Goal: Information Seeking & Learning: Check status

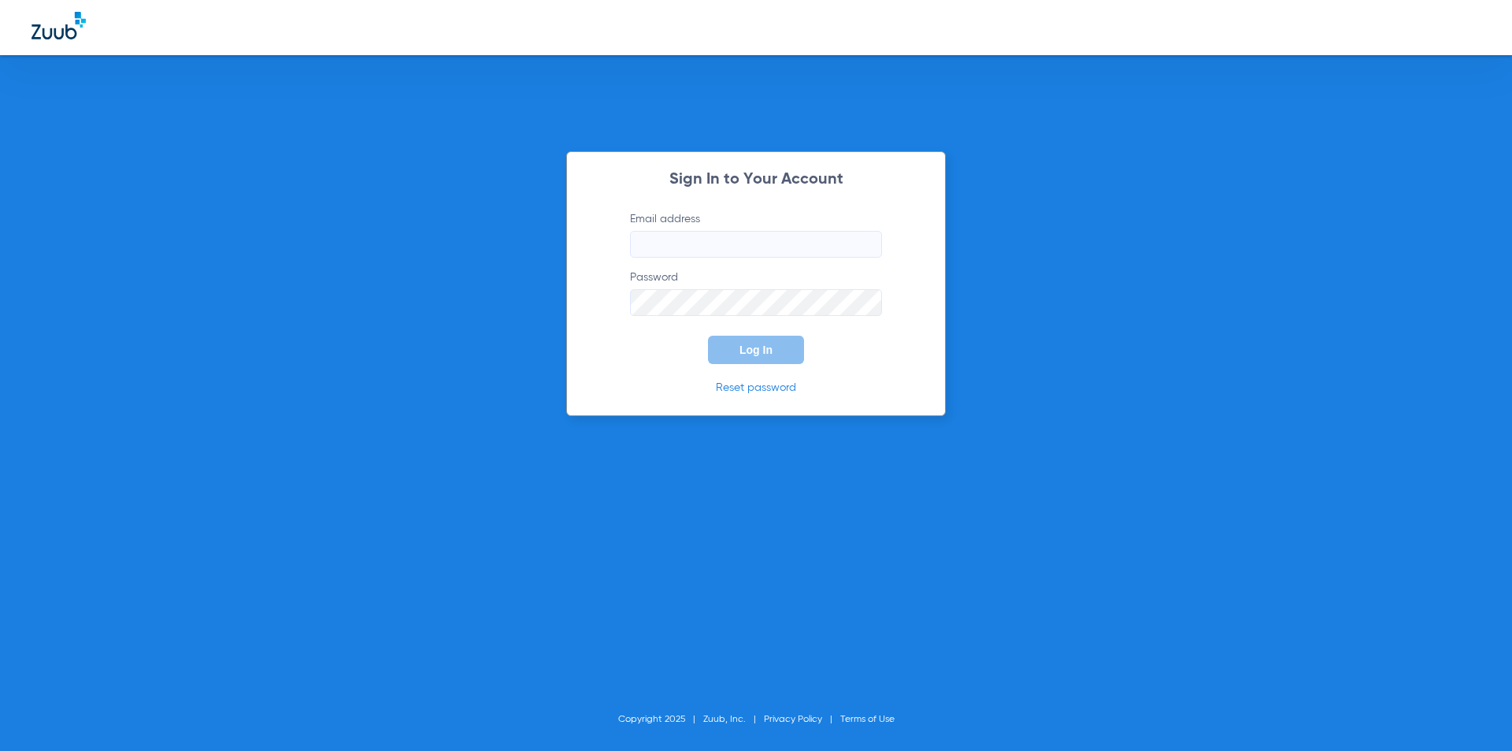
click at [705, 242] on input "Email address" at bounding box center [756, 244] width 252 height 27
drag, startPoint x: 705, startPoint y: 242, endPoint x: 999, endPoint y: 194, distance: 297.7
click at [999, 194] on div "Sign In to Your Account Email address Password Log In Reset password Copyright …" at bounding box center [756, 375] width 1512 height 751
click at [663, 247] on input "Email address Required" at bounding box center [756, 244] width 252 height 27
click at [672, 235] on input "Email address" at bounding box center [756, 244] width 252 height 27
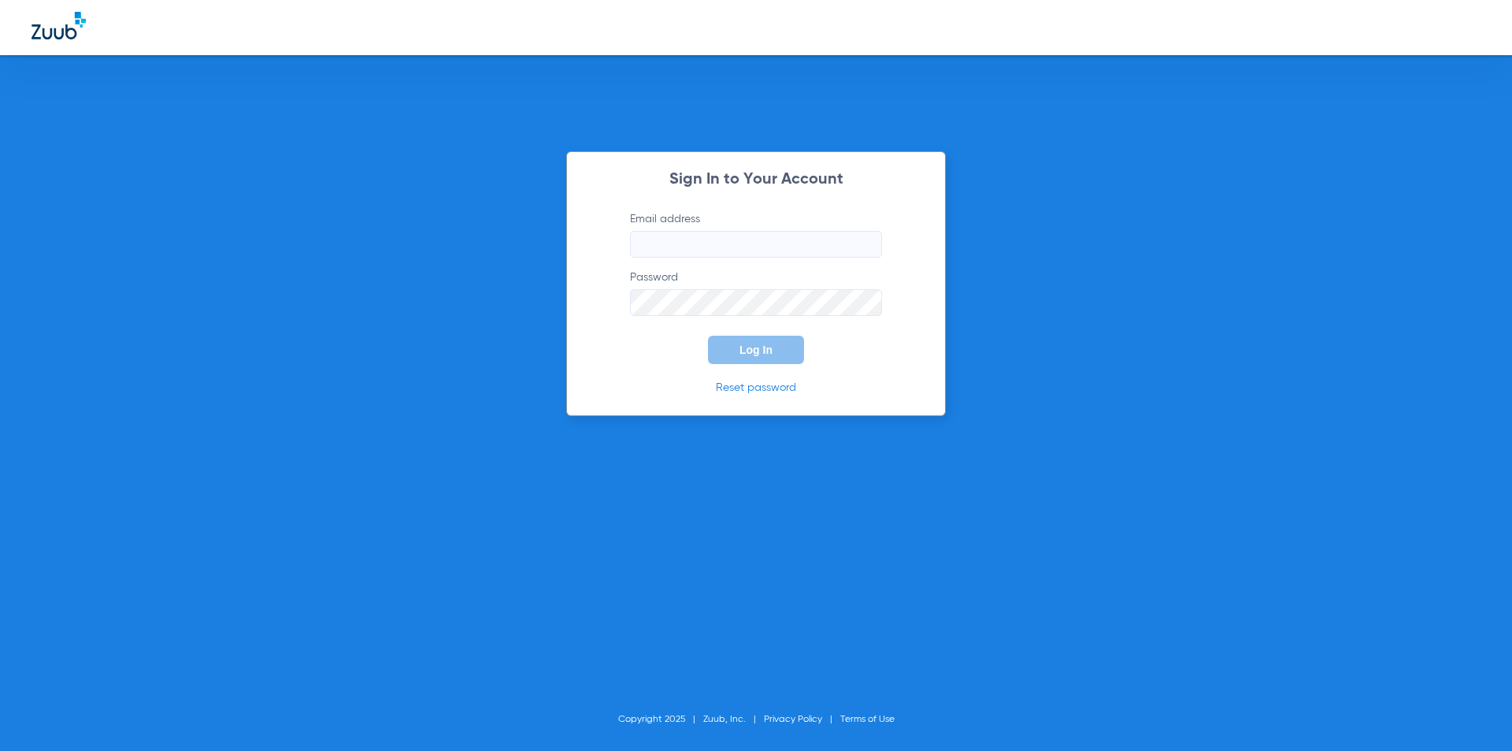
type input "[EMAIL_ADDRESS][DOMAIN_NAME]"
click at [758, 347] on span "Log In" at bounding box center [756, 349] width 33 height 13
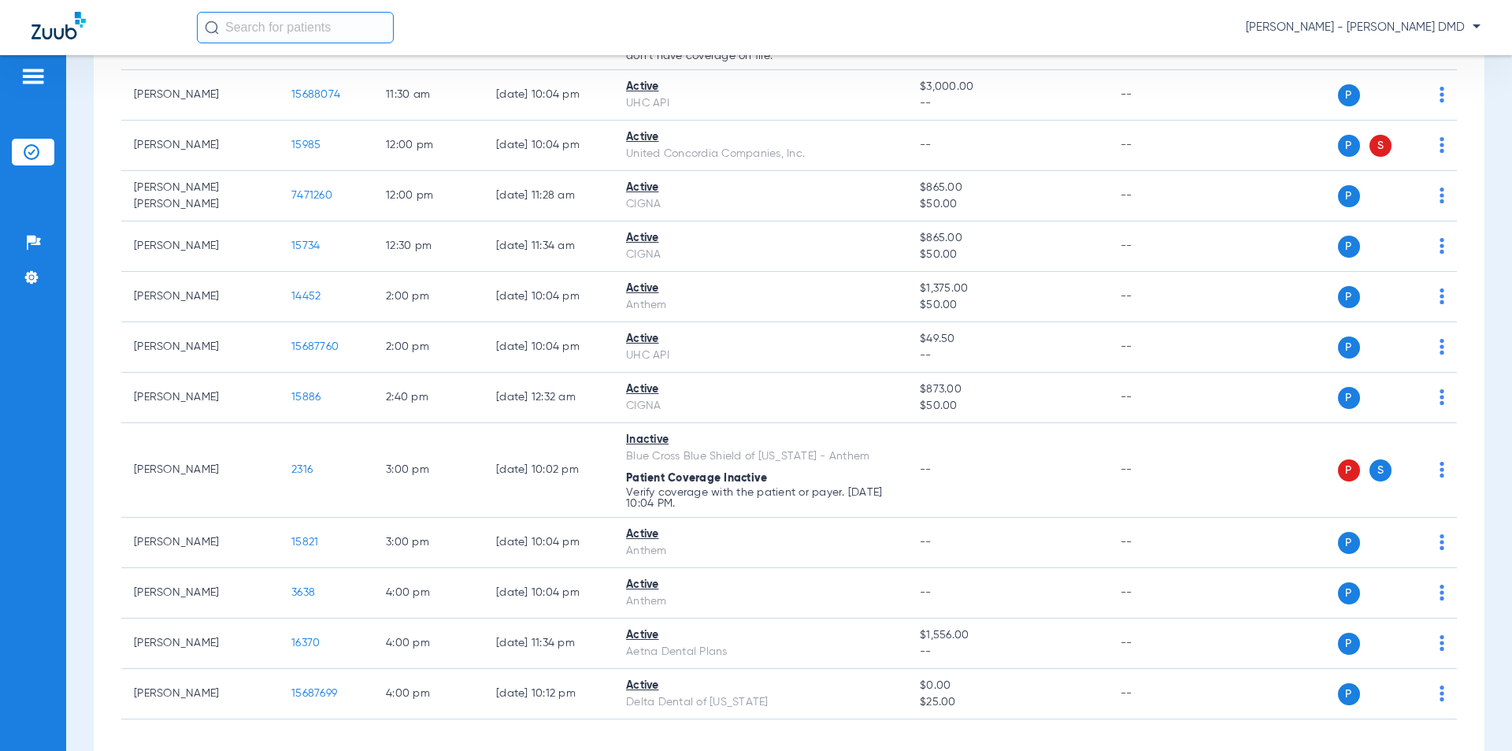
scroll to position [630, 0]
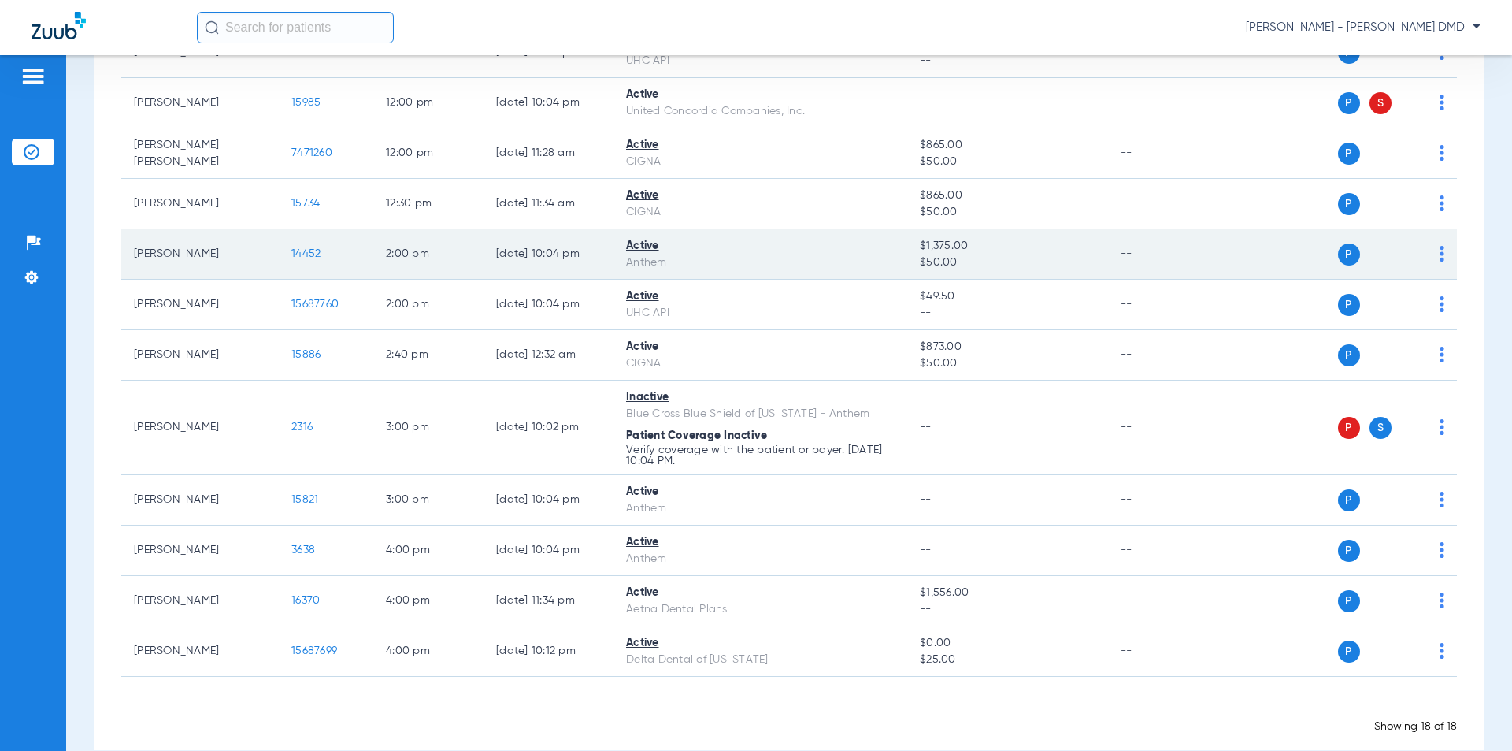
click at [302, 254] on span "14452" at bounding box center [305, 253] width 29 height 11
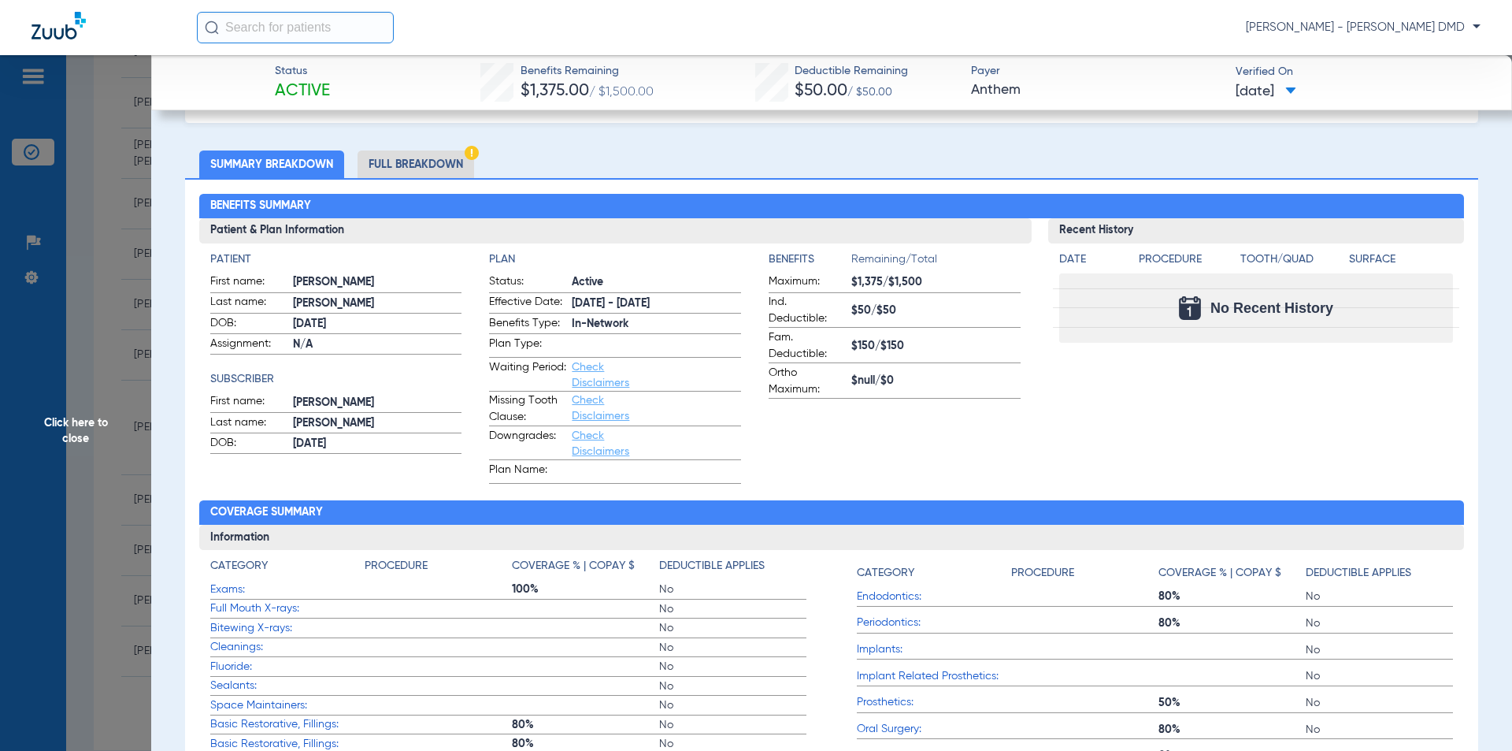
scroll to position [0, 0]
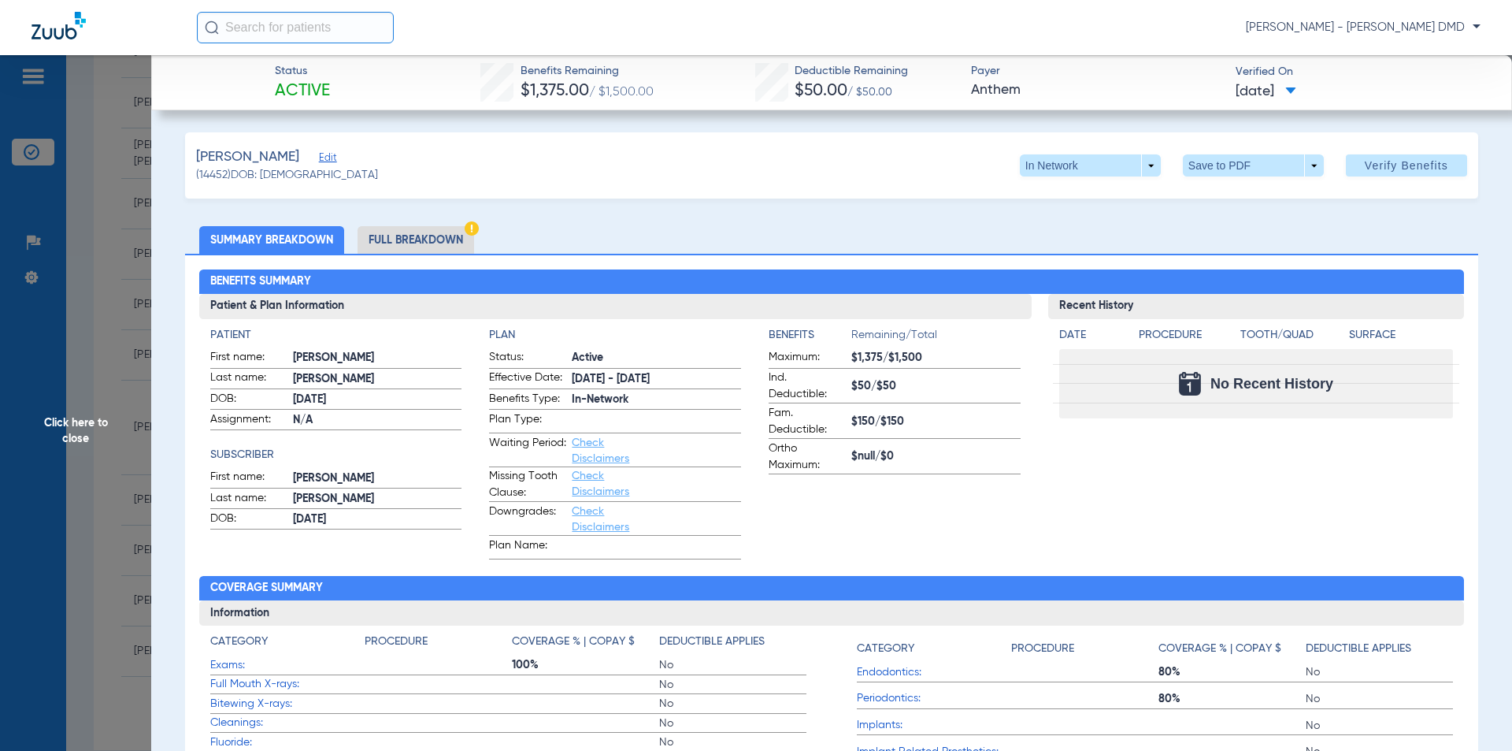
click at [406, 241] on li "Full Breakdown" at bounding box center [416, 240] width 117 height 28
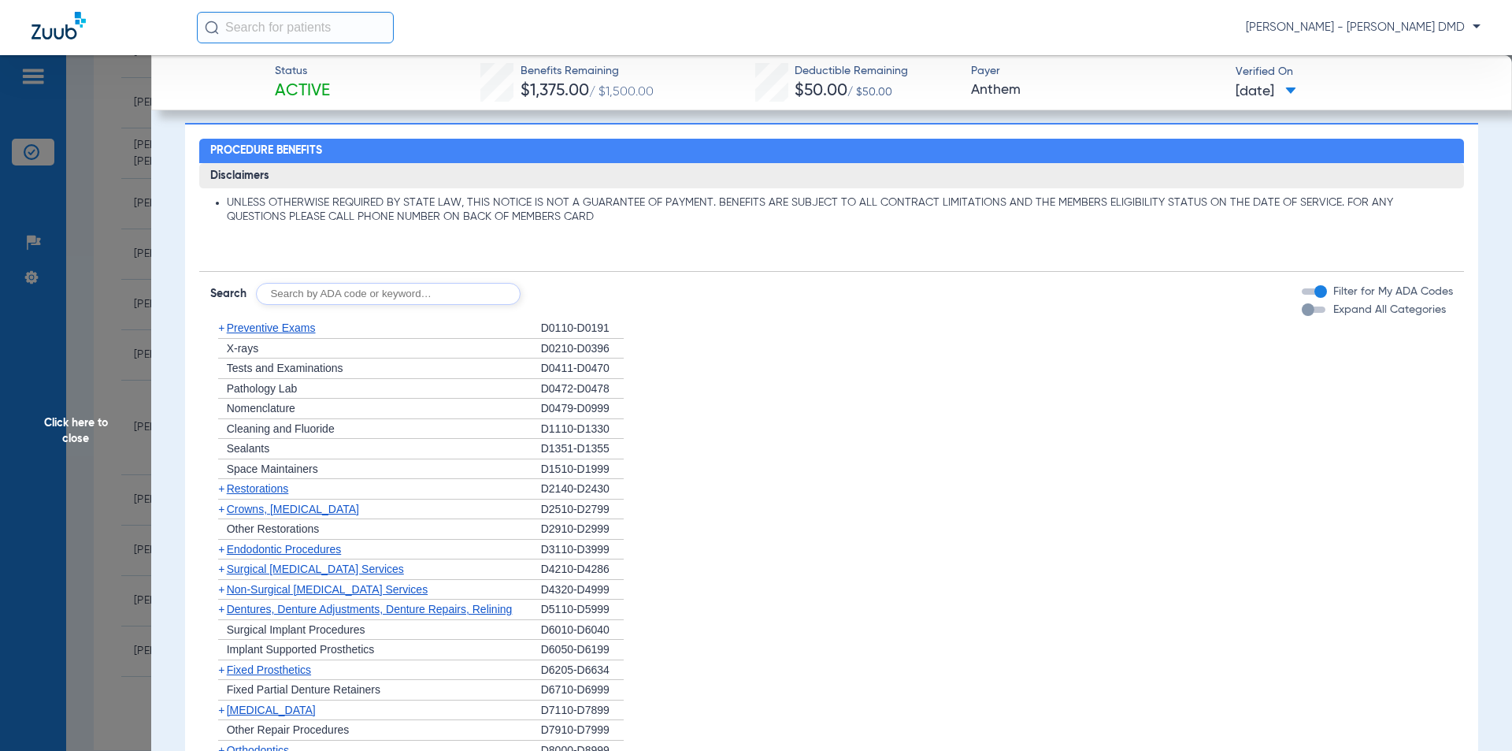
scroll to position [1158, 0]
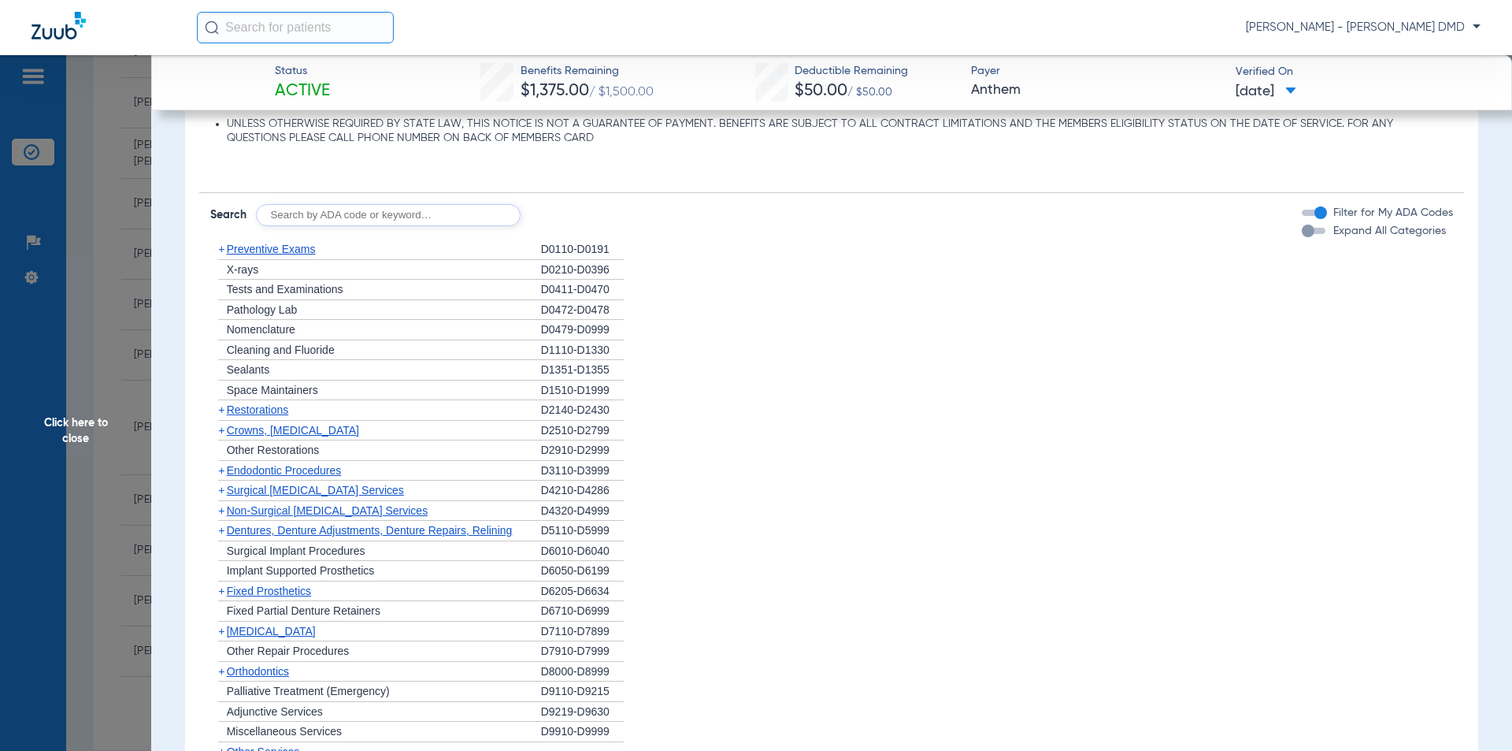
click at [238, 249] on span "Preventive Exams" at bounding box center [271, 249] width 89 height 13
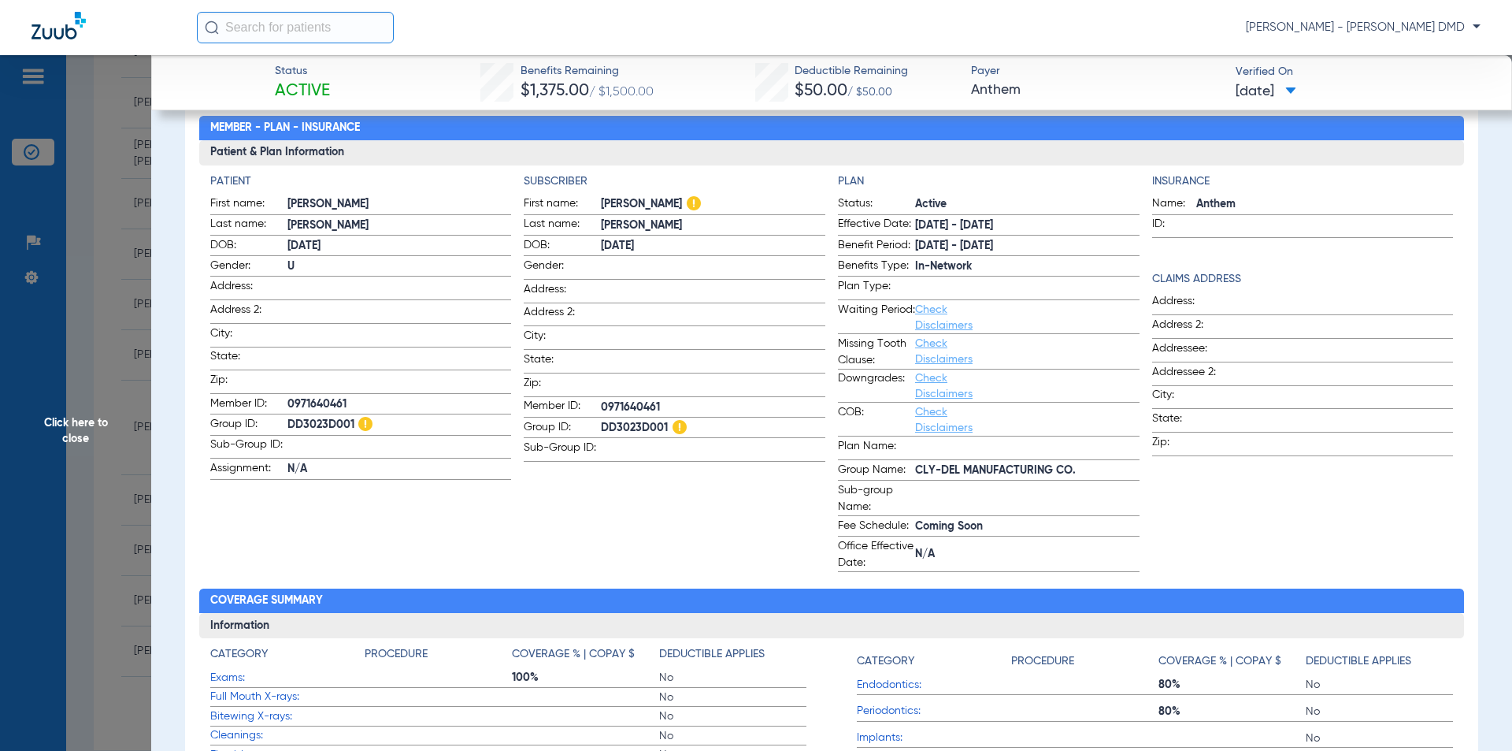
scroll to position [103, 0]
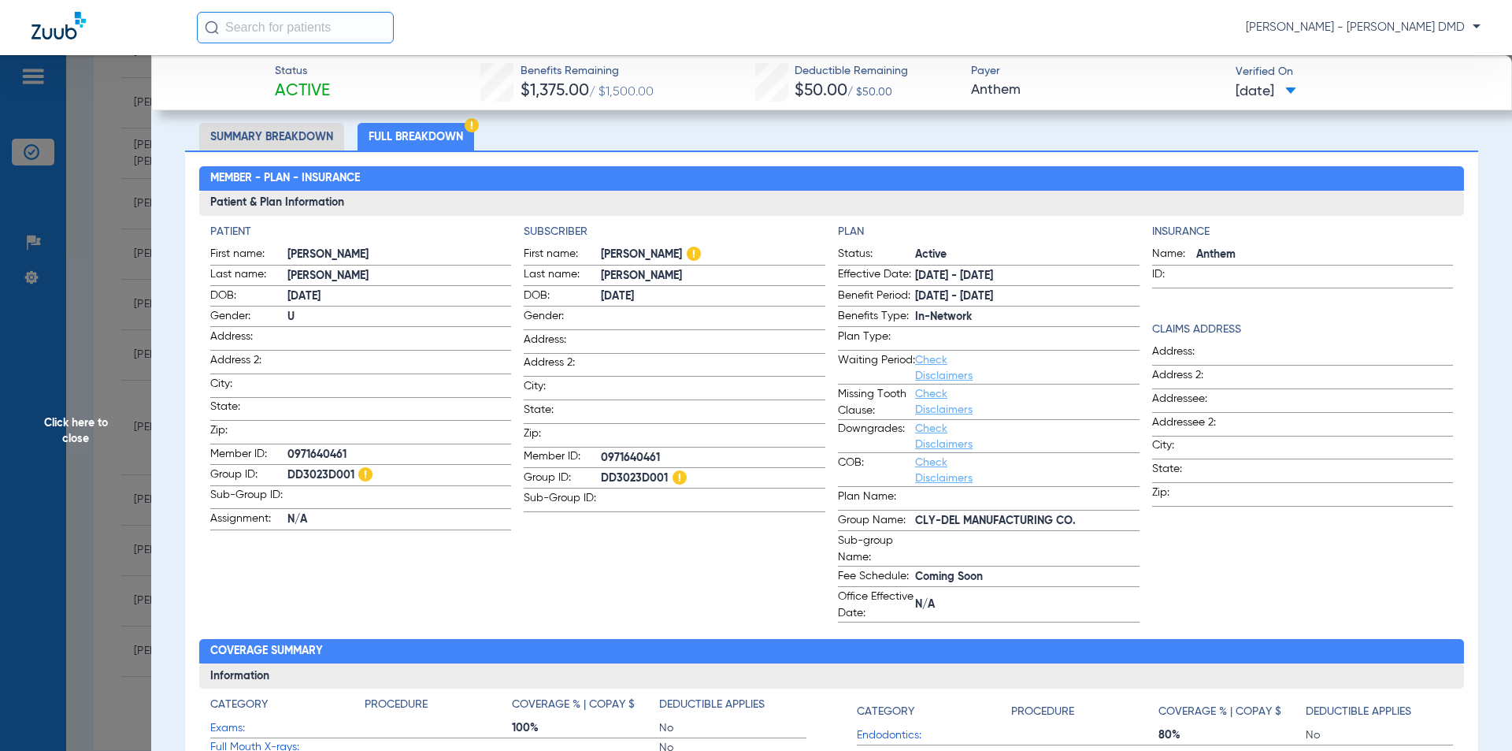
click at [394, 135] on li "Full Breakdown" at bounding box center [416, 137] width 117 height 28
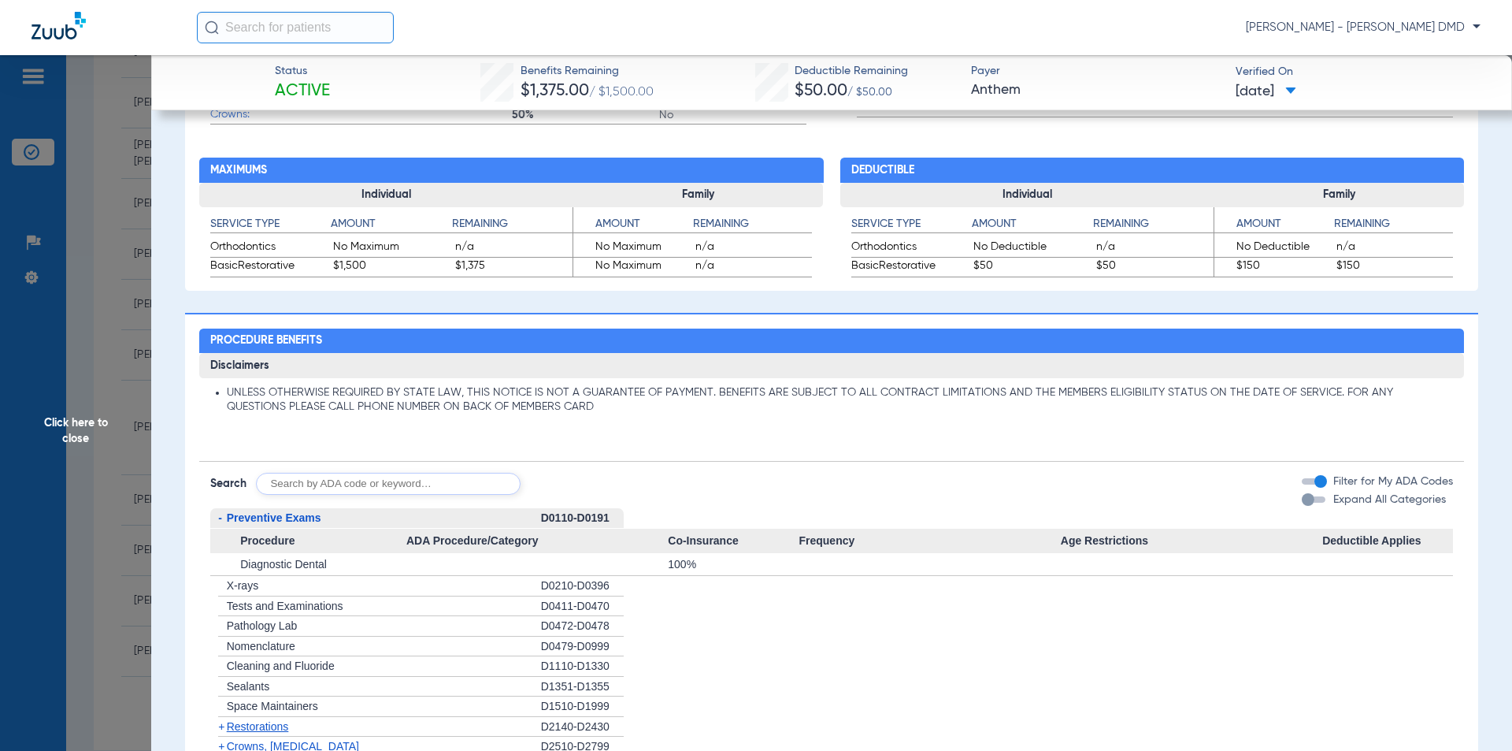
scroll to position [891, 0]
click at [286, 484] on input "text" at bounding box center [388, 483] width 265 height 22
type input "d0274"
click at [565, 485] on button "Search" at bounding box center [579, 483] width 62 height 22
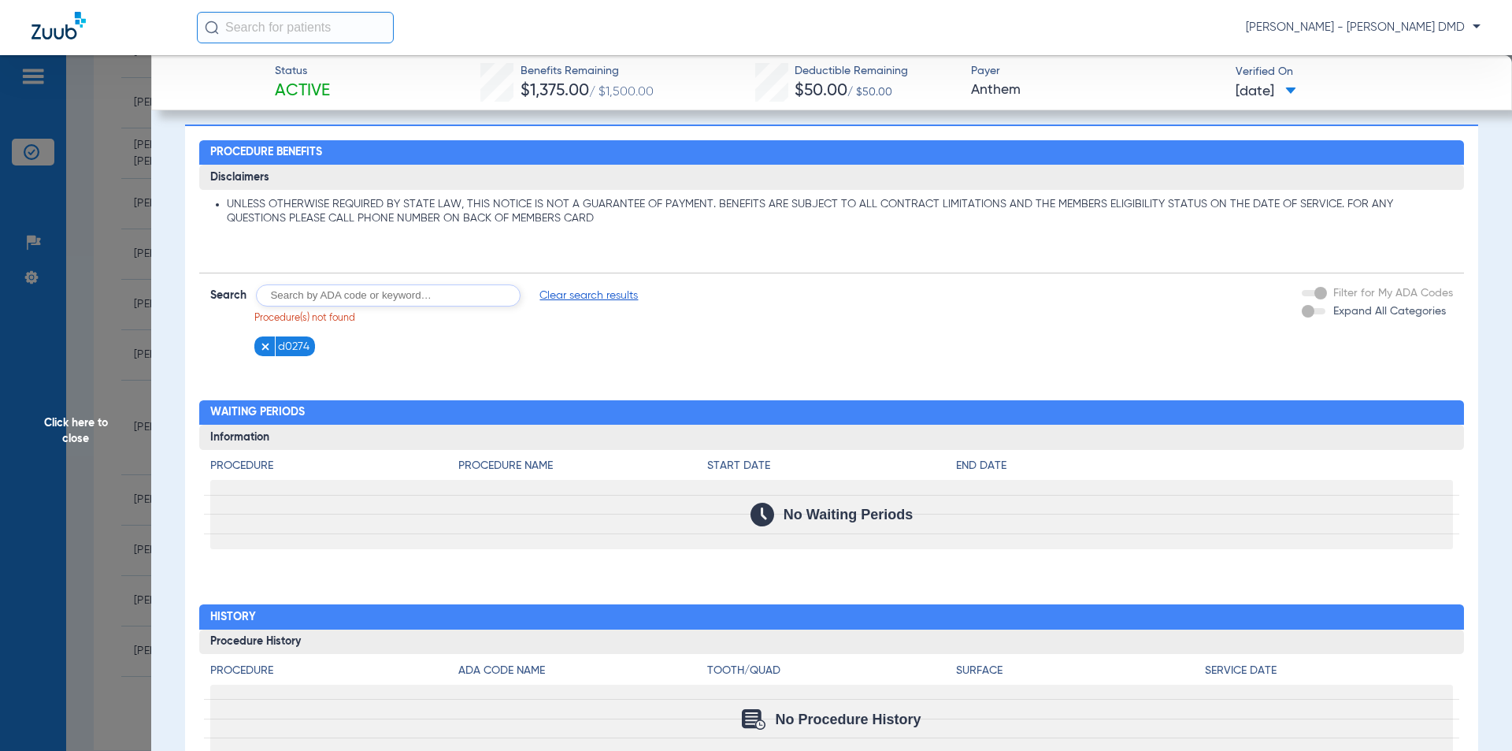
scroll to position [1055, 0]
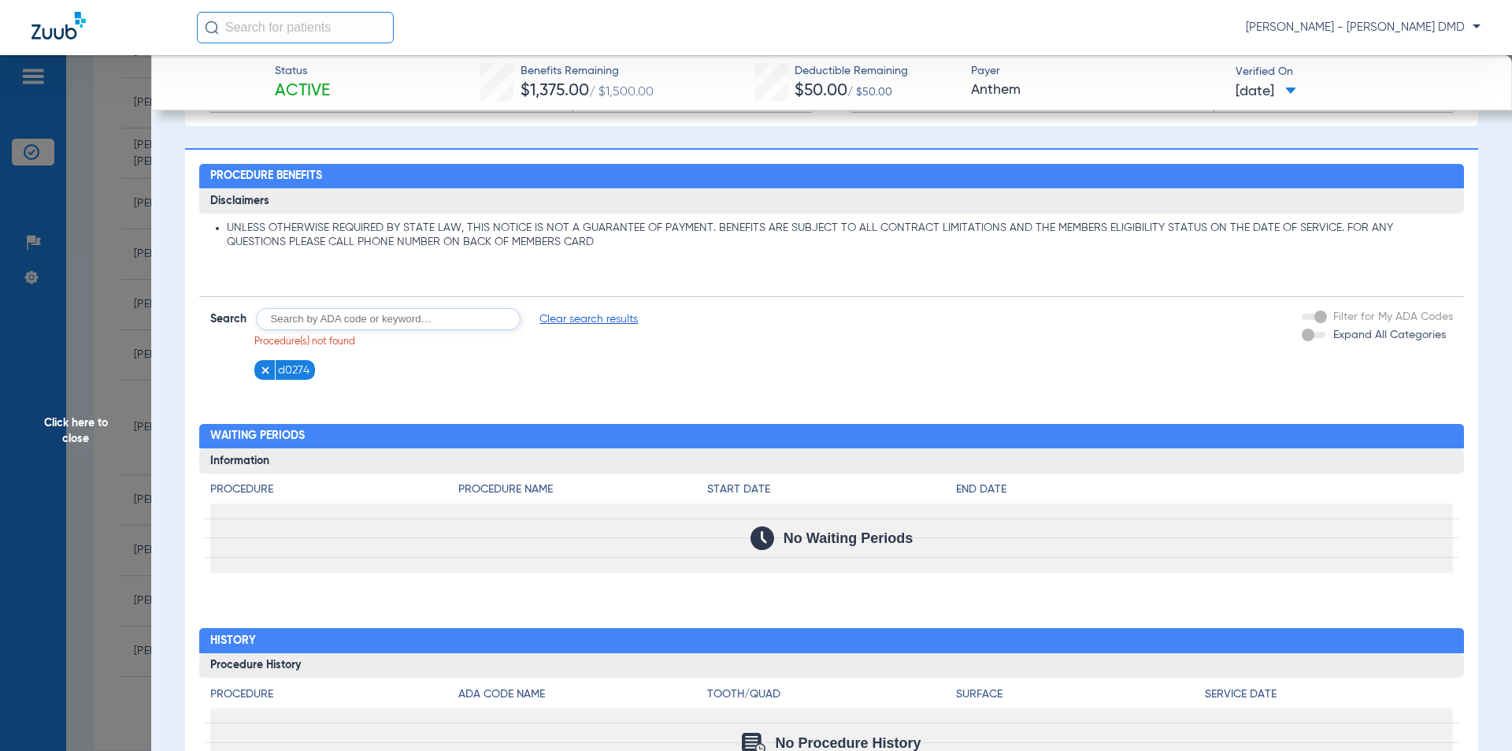
click at [295, 317] on input "text" at bounding box center [388, 319] width 265 height 22
type input "0274"
click at [555, 319] on button "Search" at bounding box center [579, 319] width 62 height 22
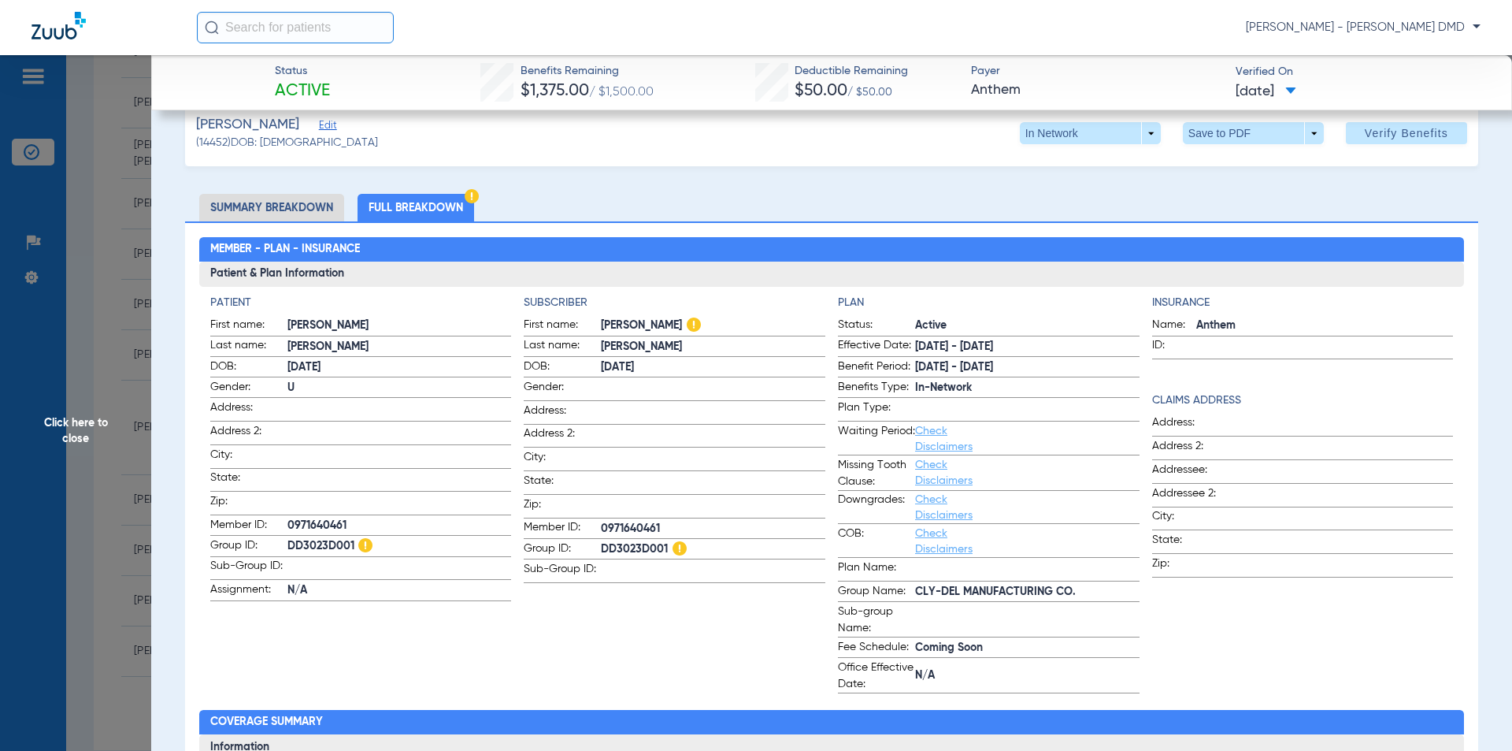
scroll to position [31, 0]
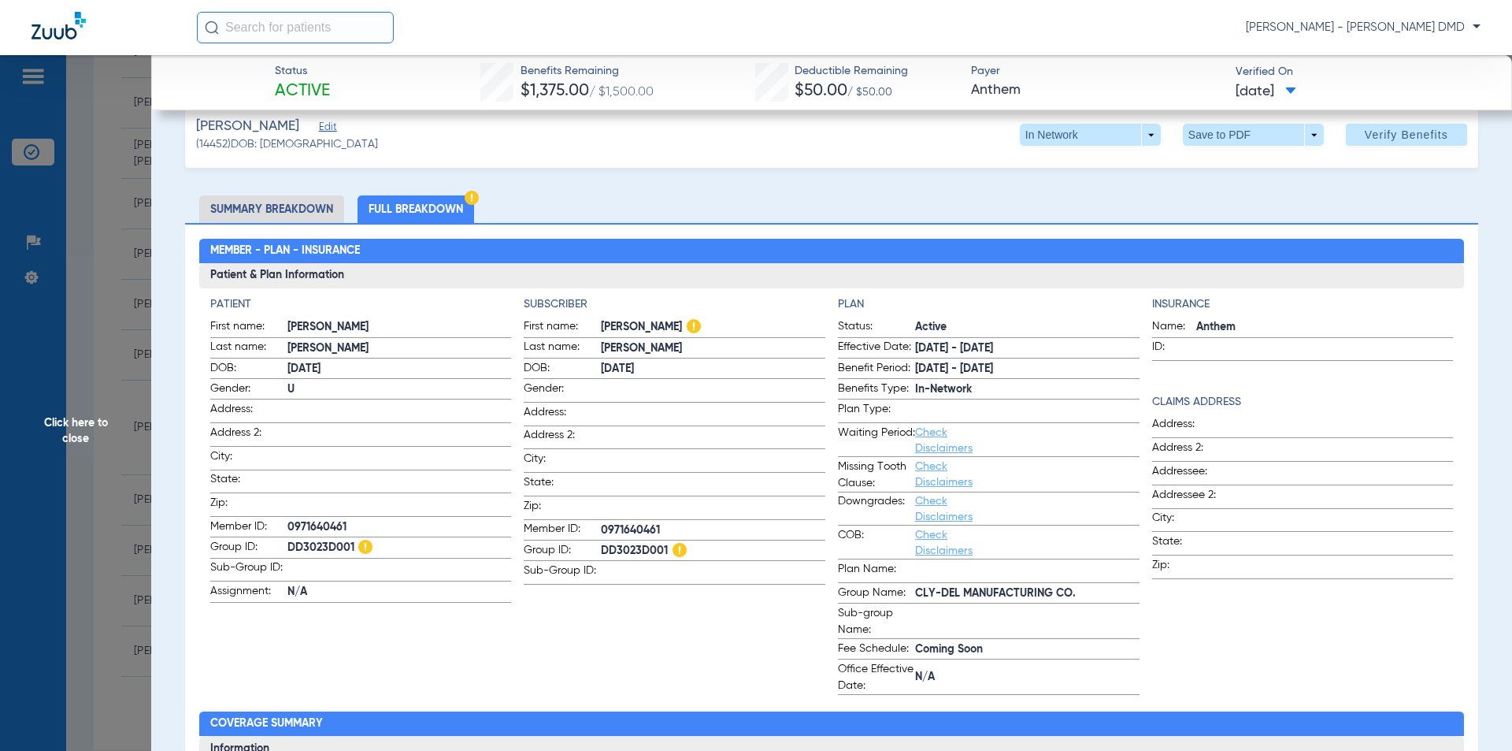
click at [403, 201] on li "Full Breakdown" at bounding box center [416, 209] width 117 height 28
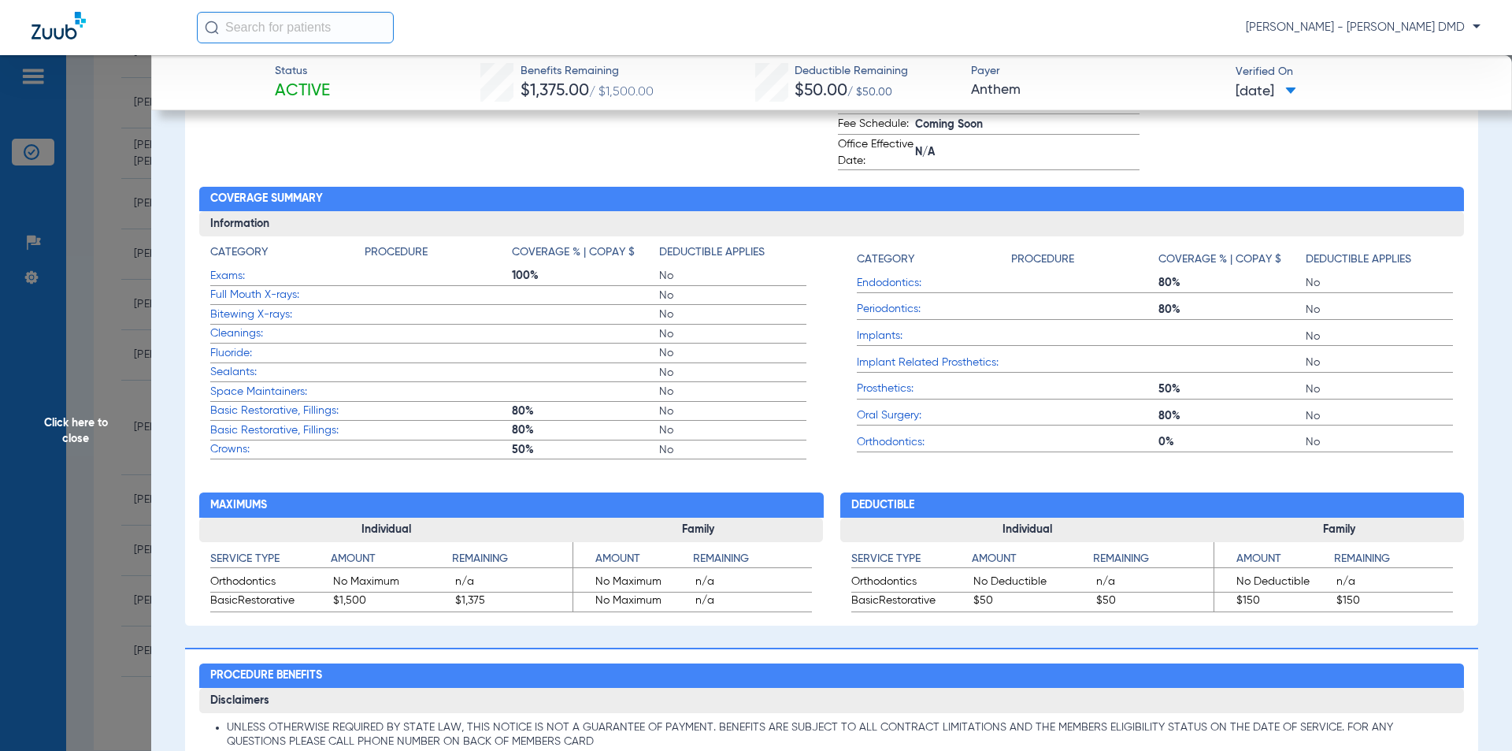
scroll to position [582, 0]
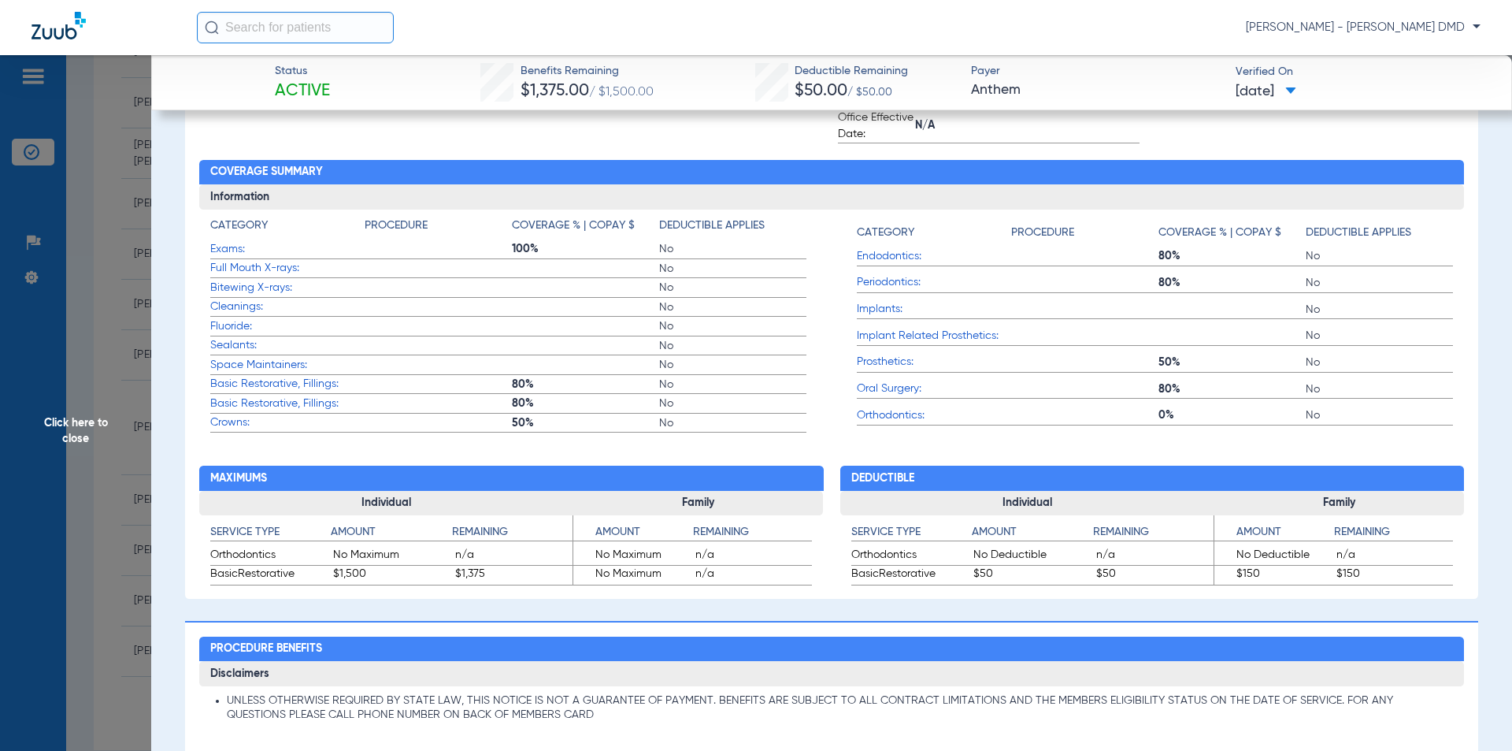
click at [221, 282] on span "Bitewing X-rays:" at bounding box center [287, 288] width 154 height 17
click at [220, 268] on span "Full Mouth X-rays:" at bounding box center [287, 268] width 154 height 17
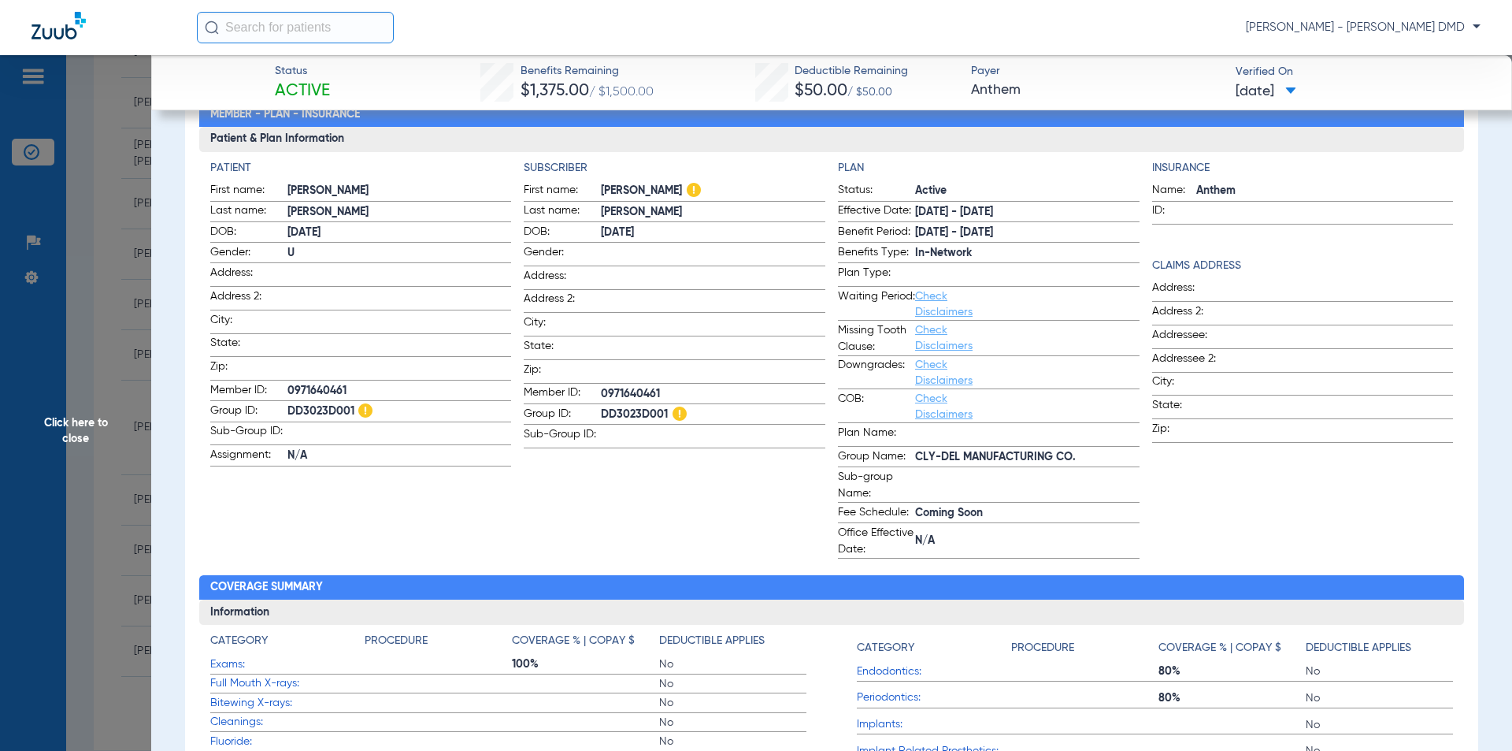
scroll to position [0, 0]
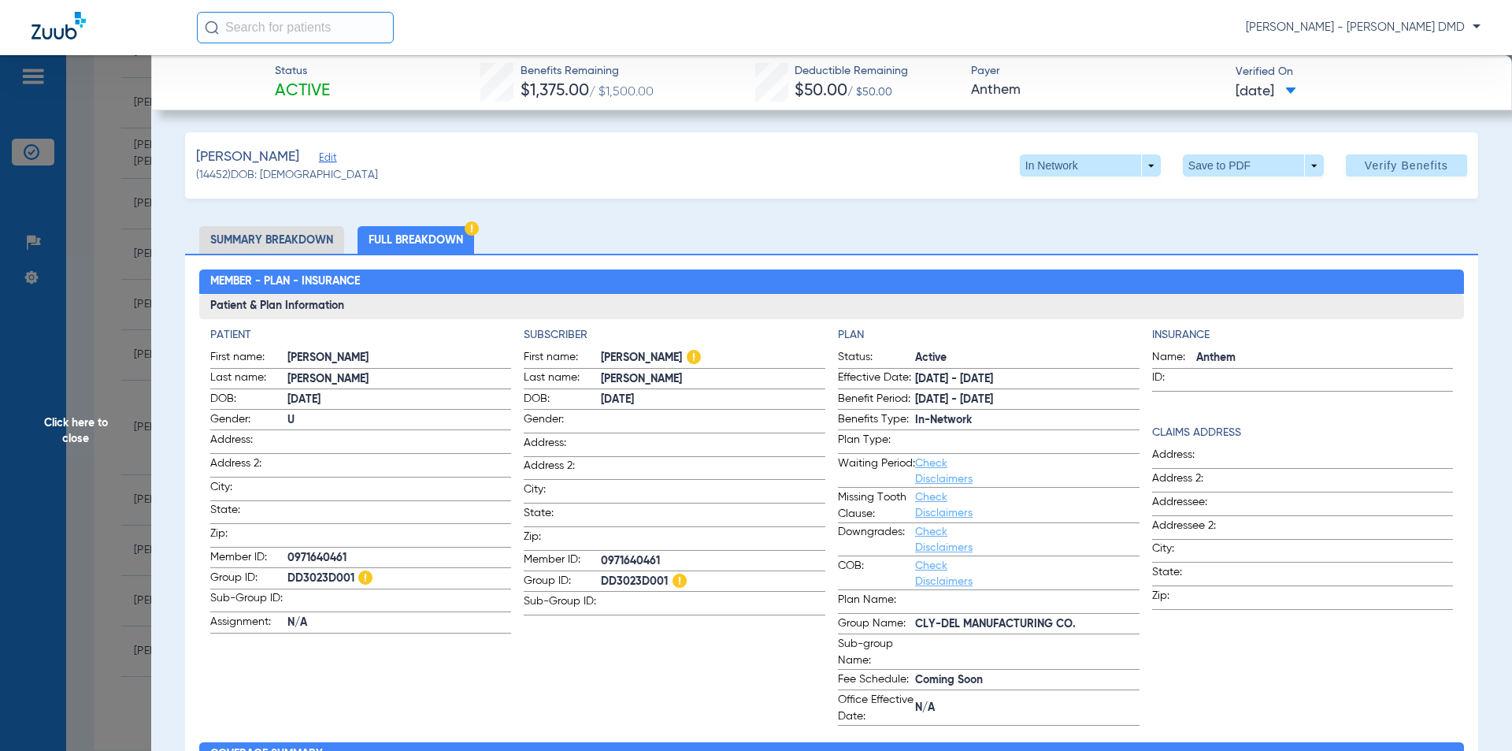
click at [291, 235] on li "Summary Breakdown" at bounding box center [271, 240] width 145 height 28
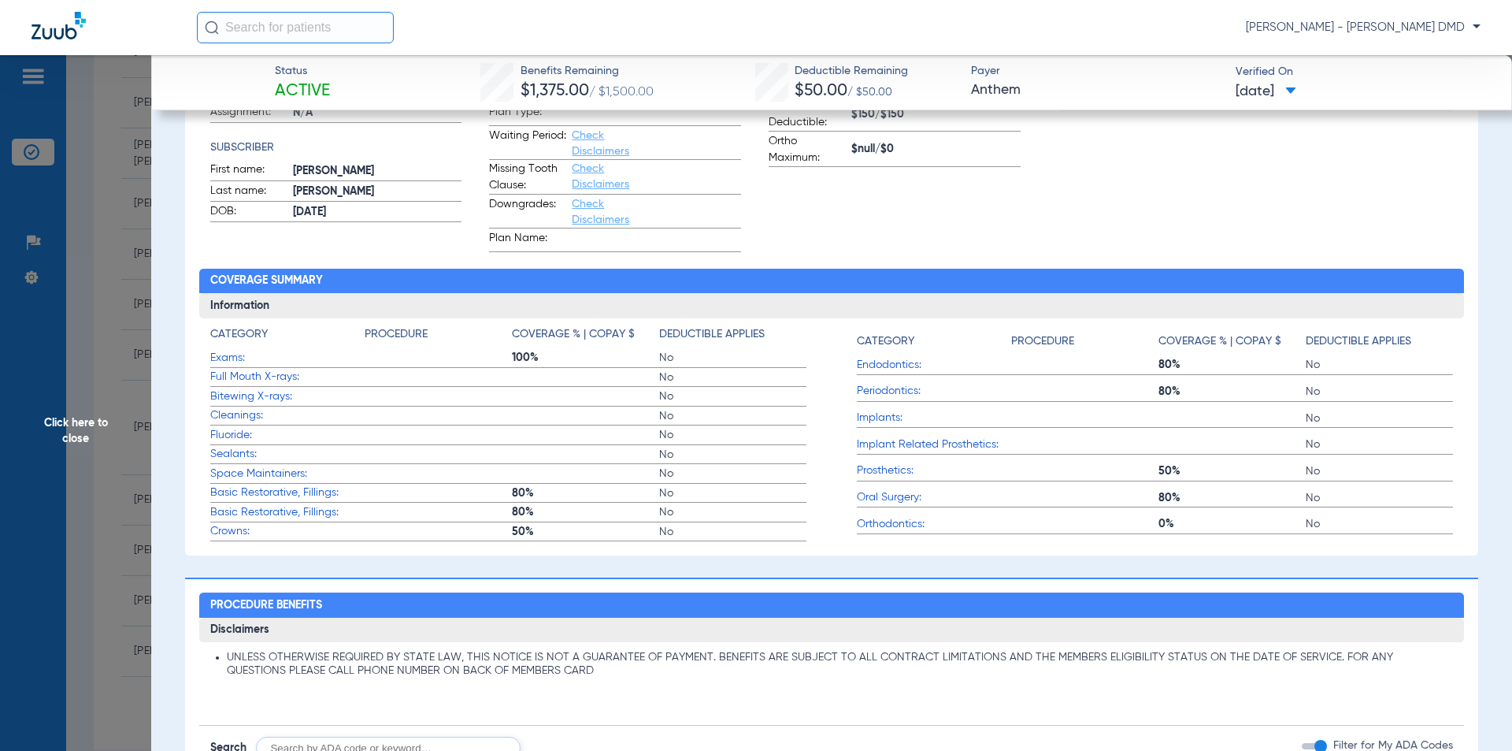
scroll to position [315, 0]
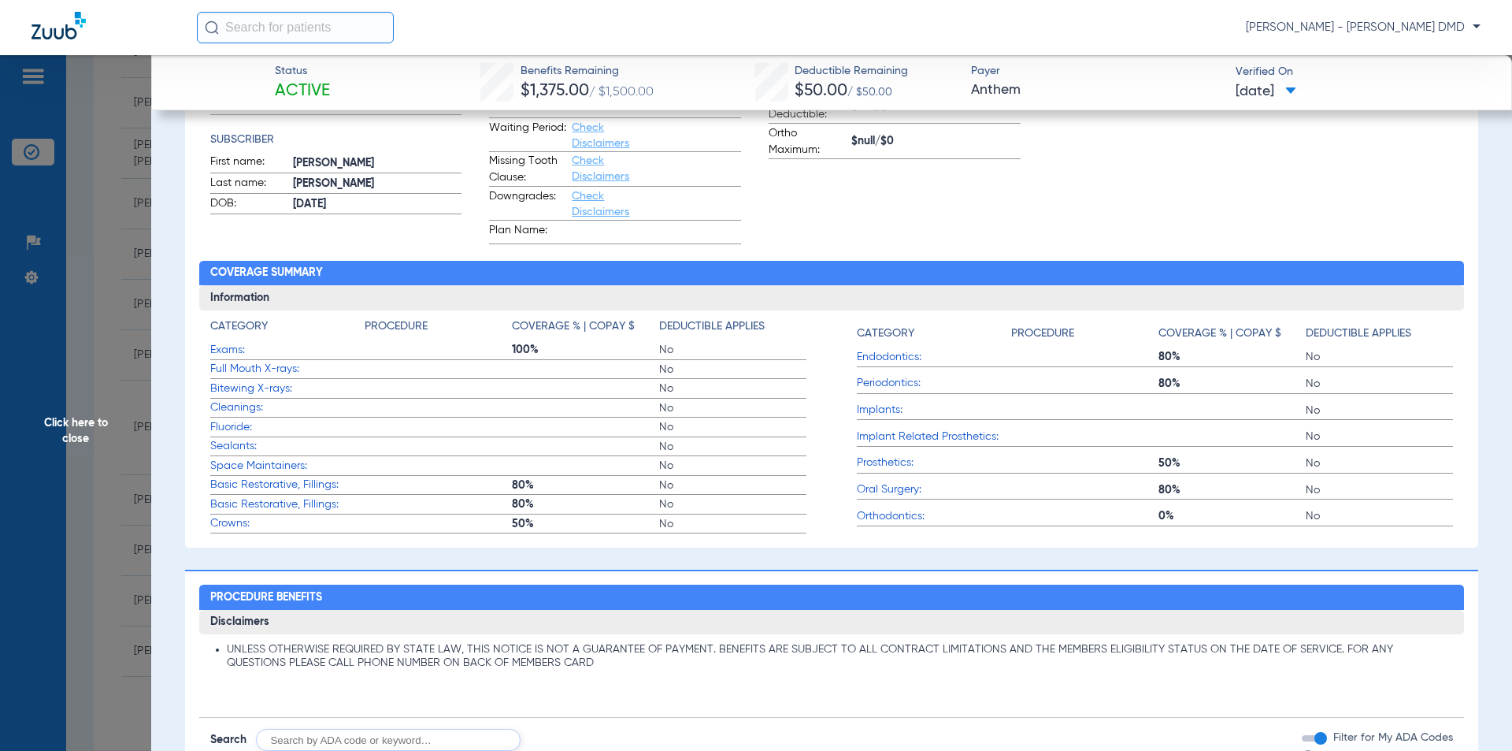
click at [230, 386] on span "Bitewing X-rays:" at bounding box center [287, 388] width 154 height 17
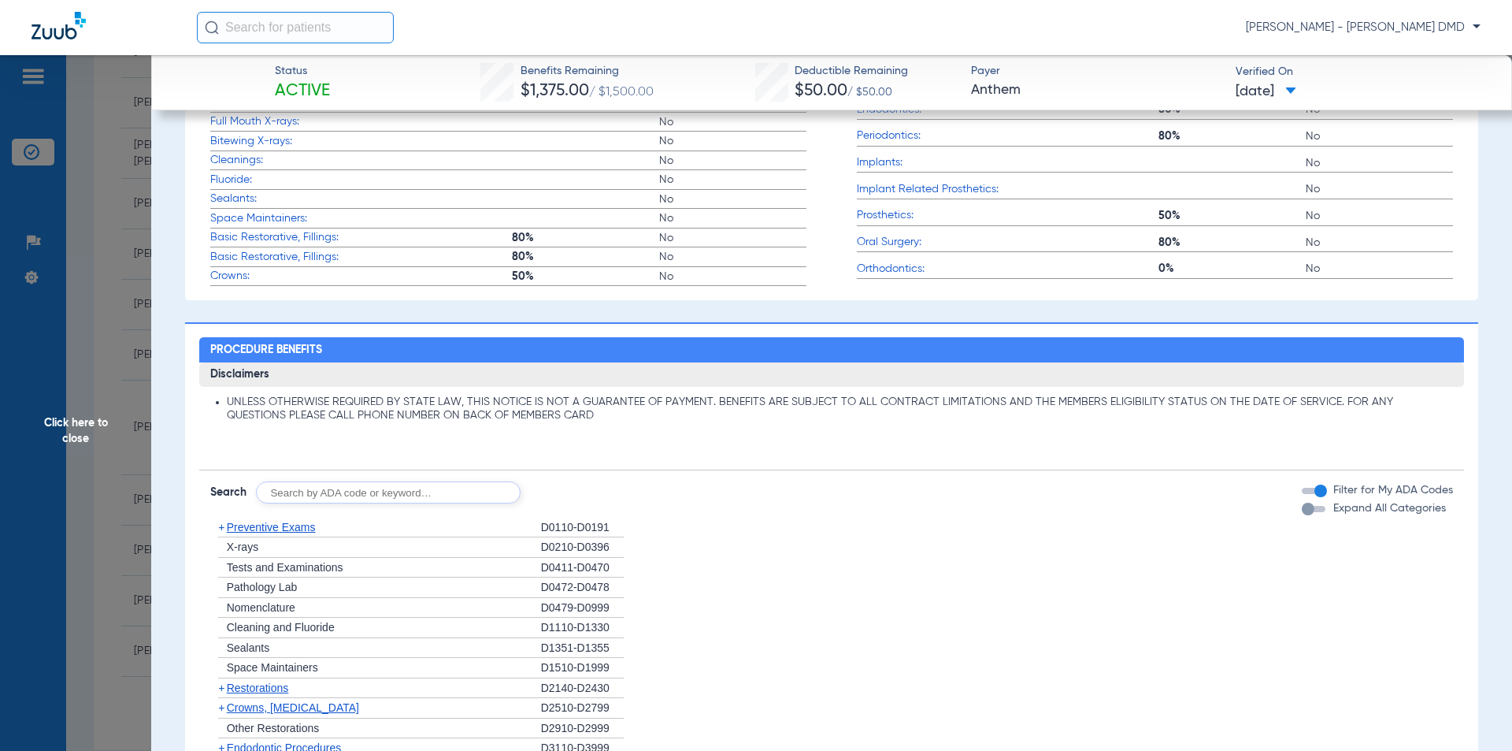
scroll to position [788, 0]
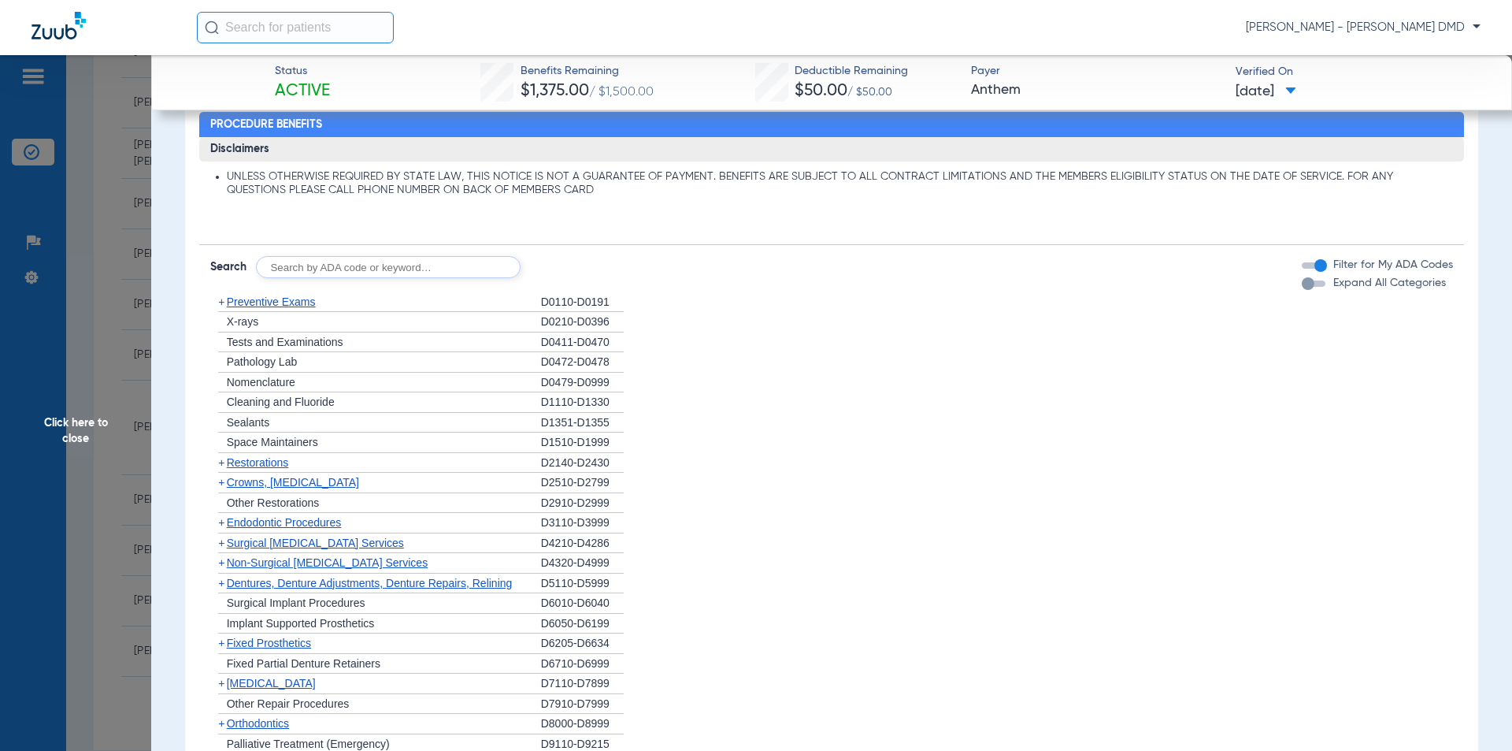
click at [230, 305] on span "Preventive Exams" at bounding box center [271, 301] width 89 height 13
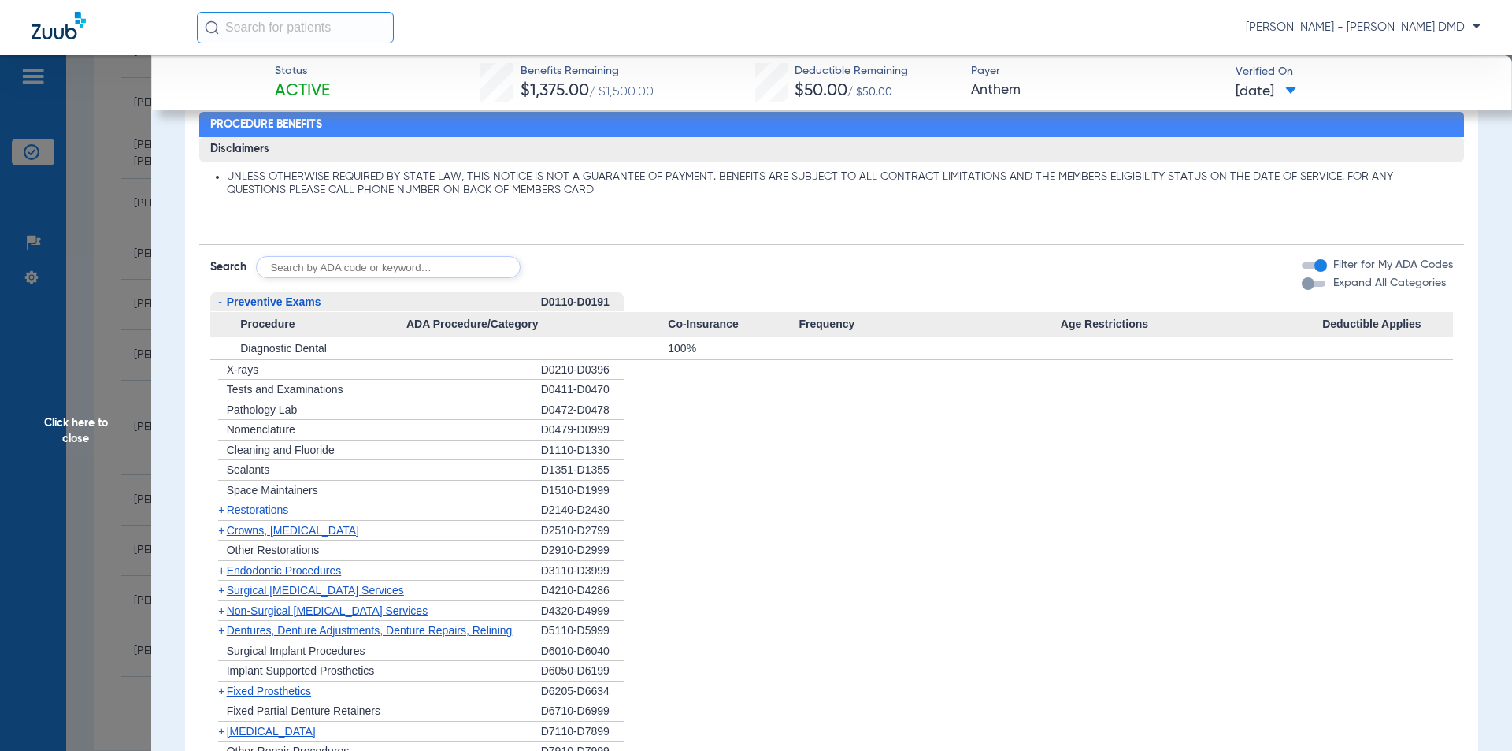
click at [252, 365] on span "X-rays" at bounding box center [243, 369] width 32 height 13
drag, startPoint x: 258, startPoint y: 369, endPoint x: 221, endPoint y: 362, distance: 38.5
click at [221, 362] on div "+ X-rays" at bounding box center [375, 370] width 331 height 20
click at [221, 362] on span "+" at bounding box center [218, 370] width 17 height 20
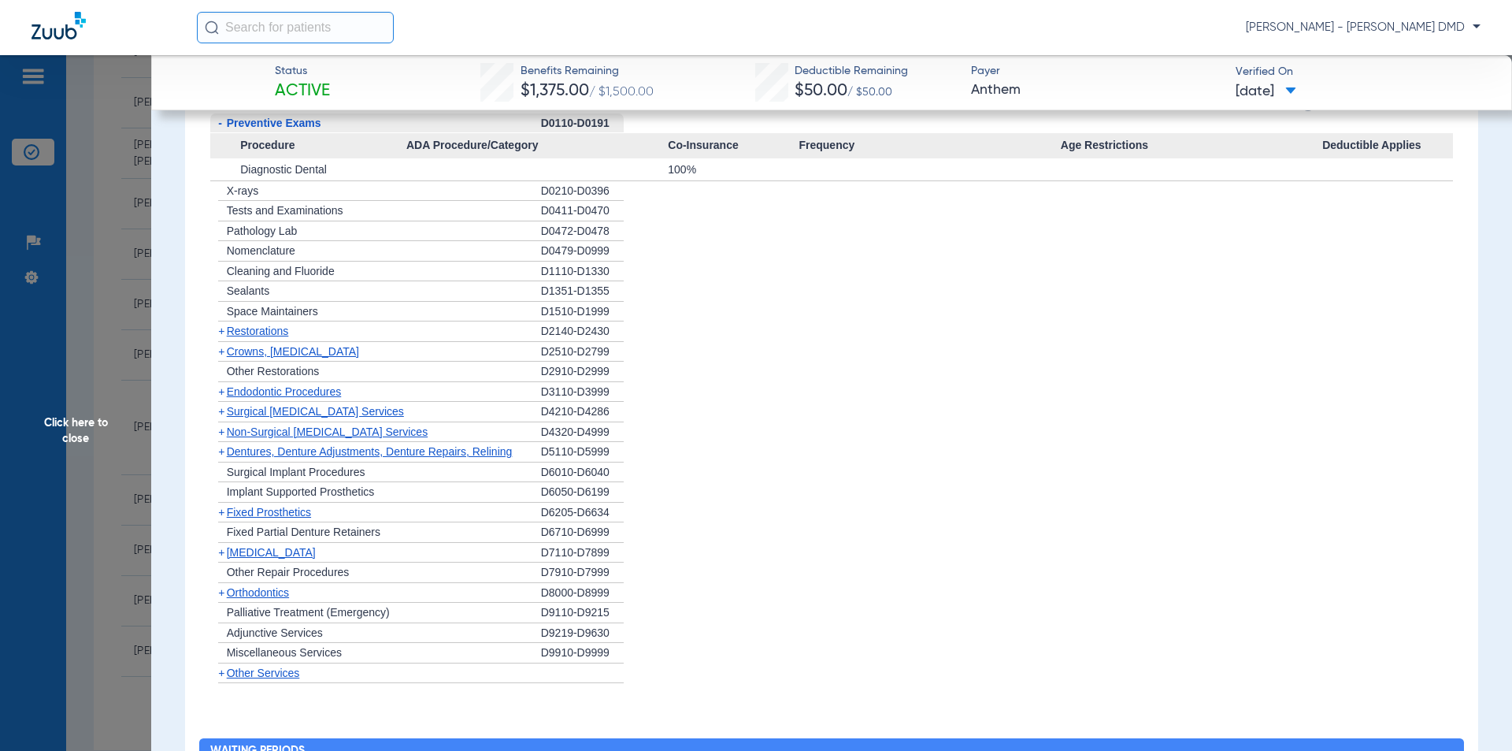
scroll to position [573, 0]
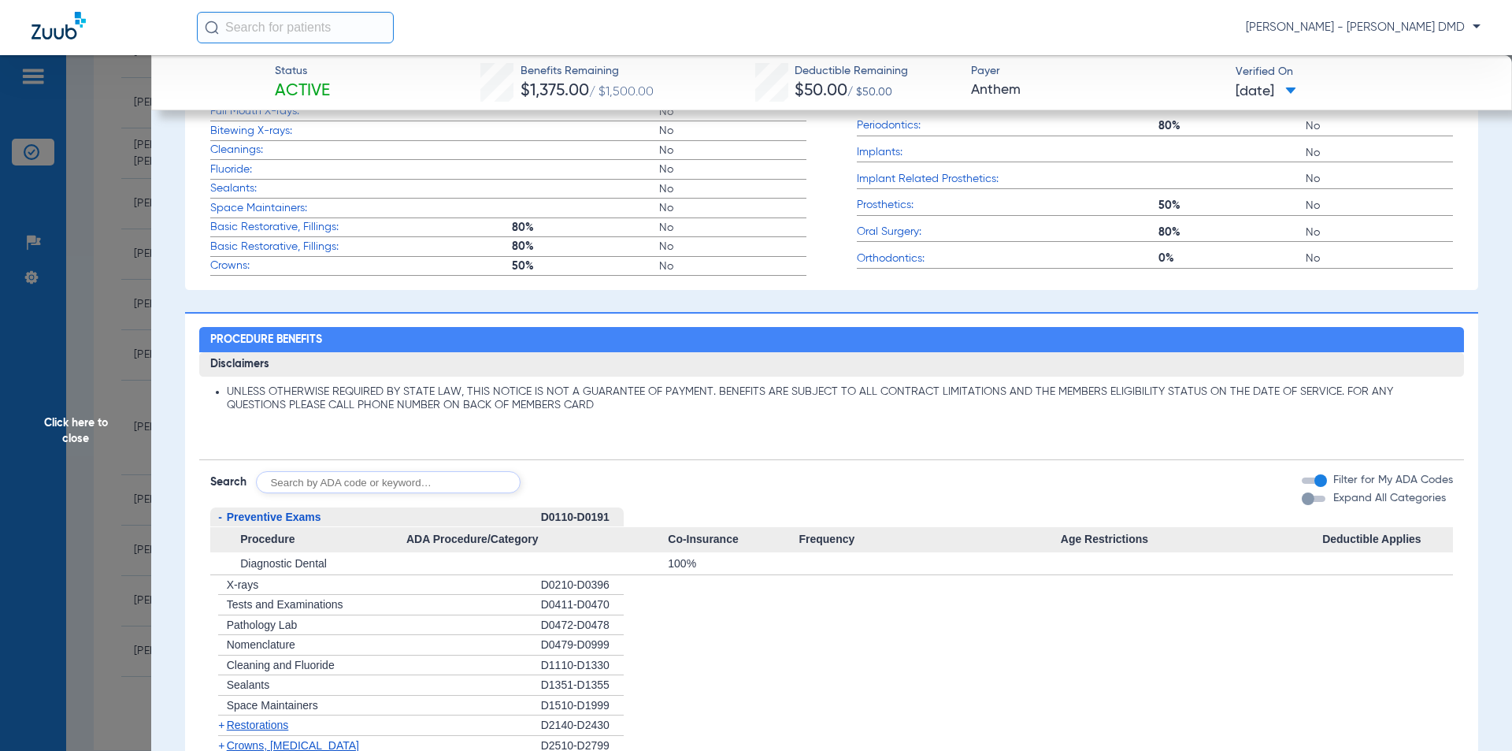
click at [80, 427] on span "Click here to close" at bounding box center [75, 430] width 151 height 751
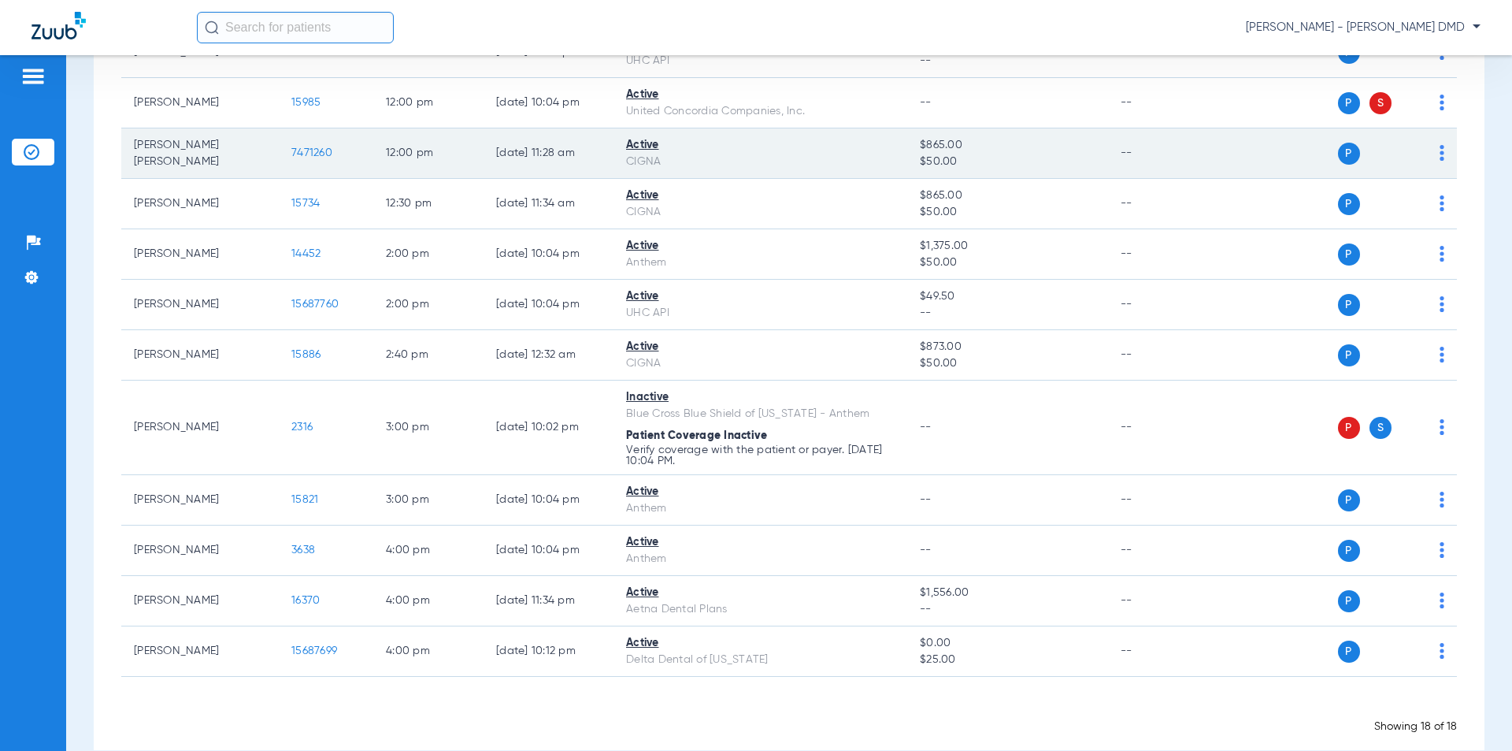
click at [298, 154] on span "7471260" at bounding box center [311, 152] width 41 height 11
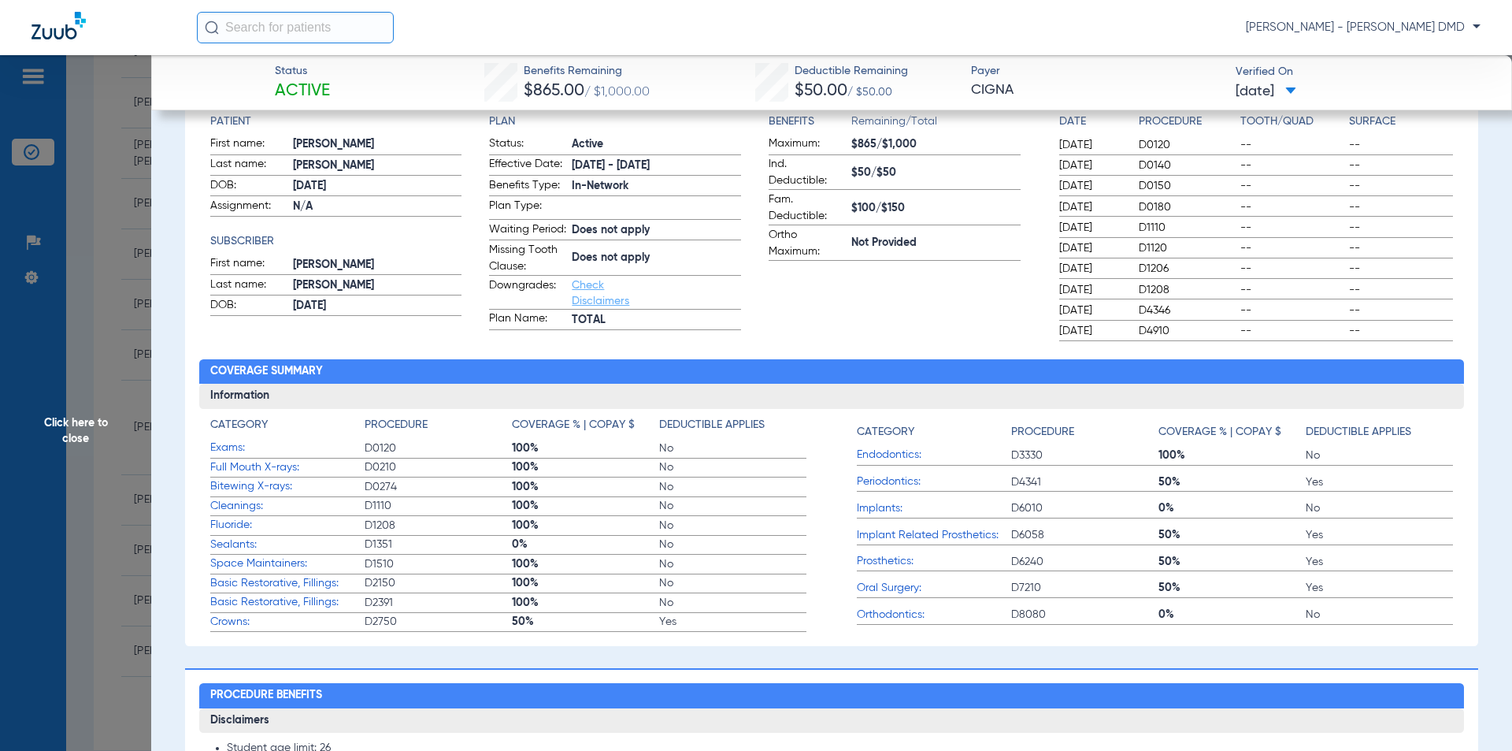
scroll to position [236, 0]
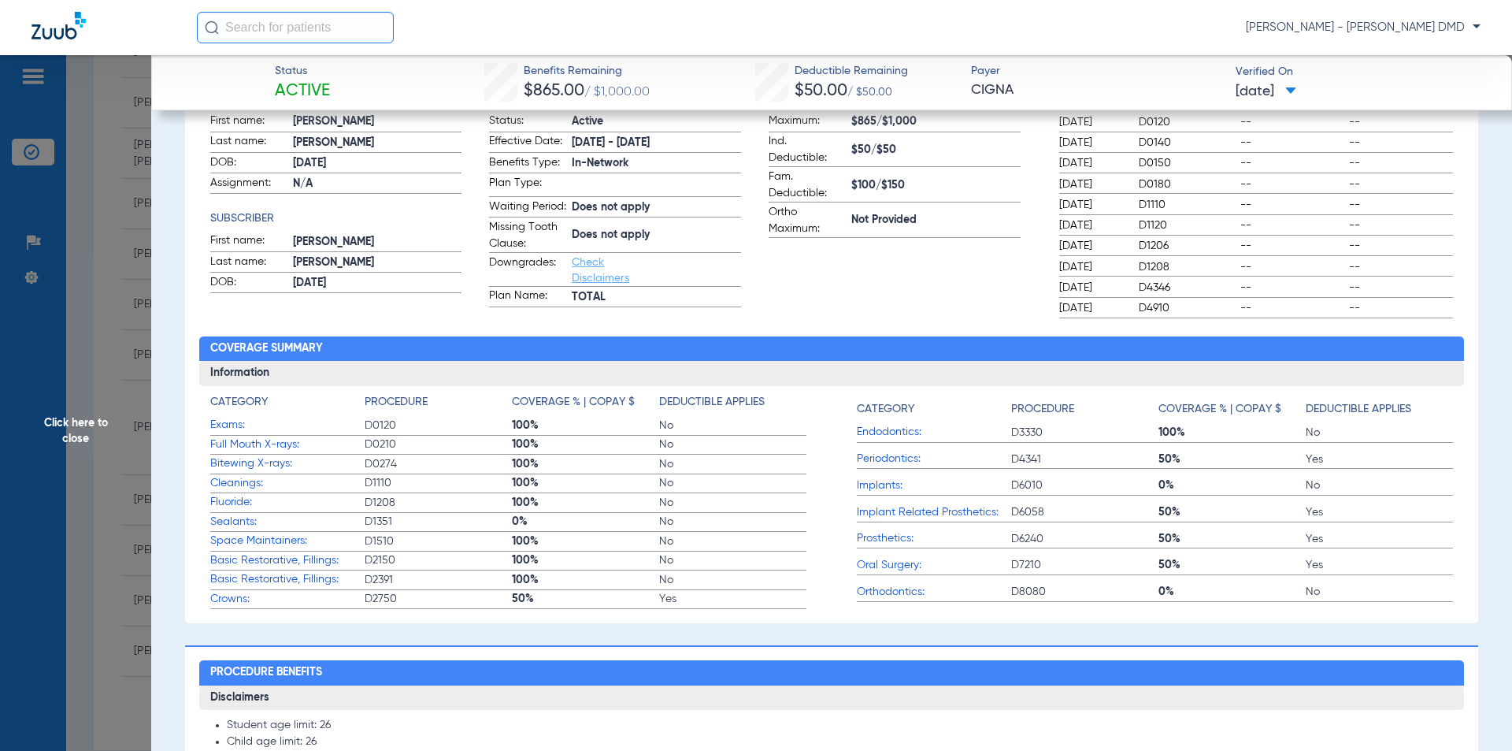
click at [50, 424] on span "Click here to close" at bounding box center [75, 430] width 151 height 751
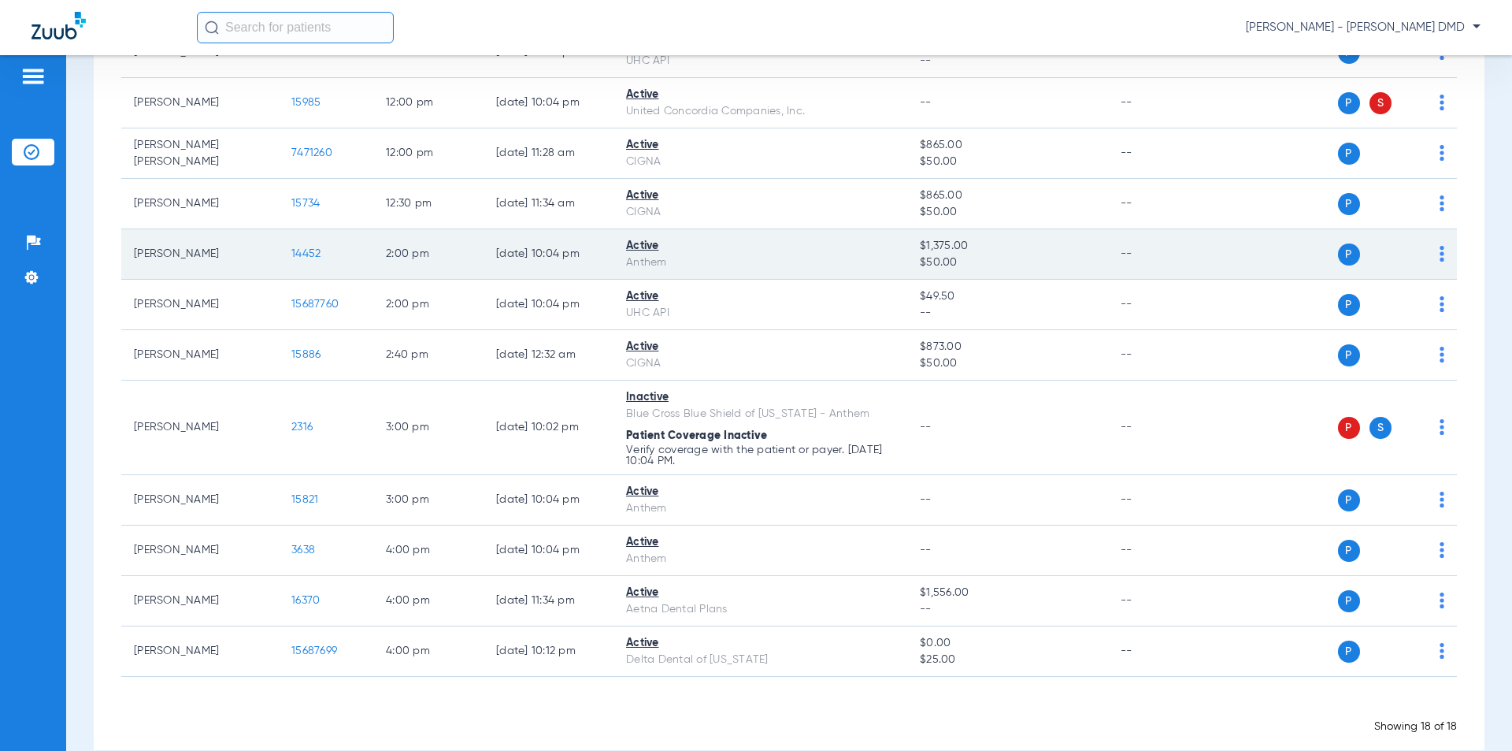
click at [304, 254] on span "14452" at bounding box center [305, 253] width 29 height 11
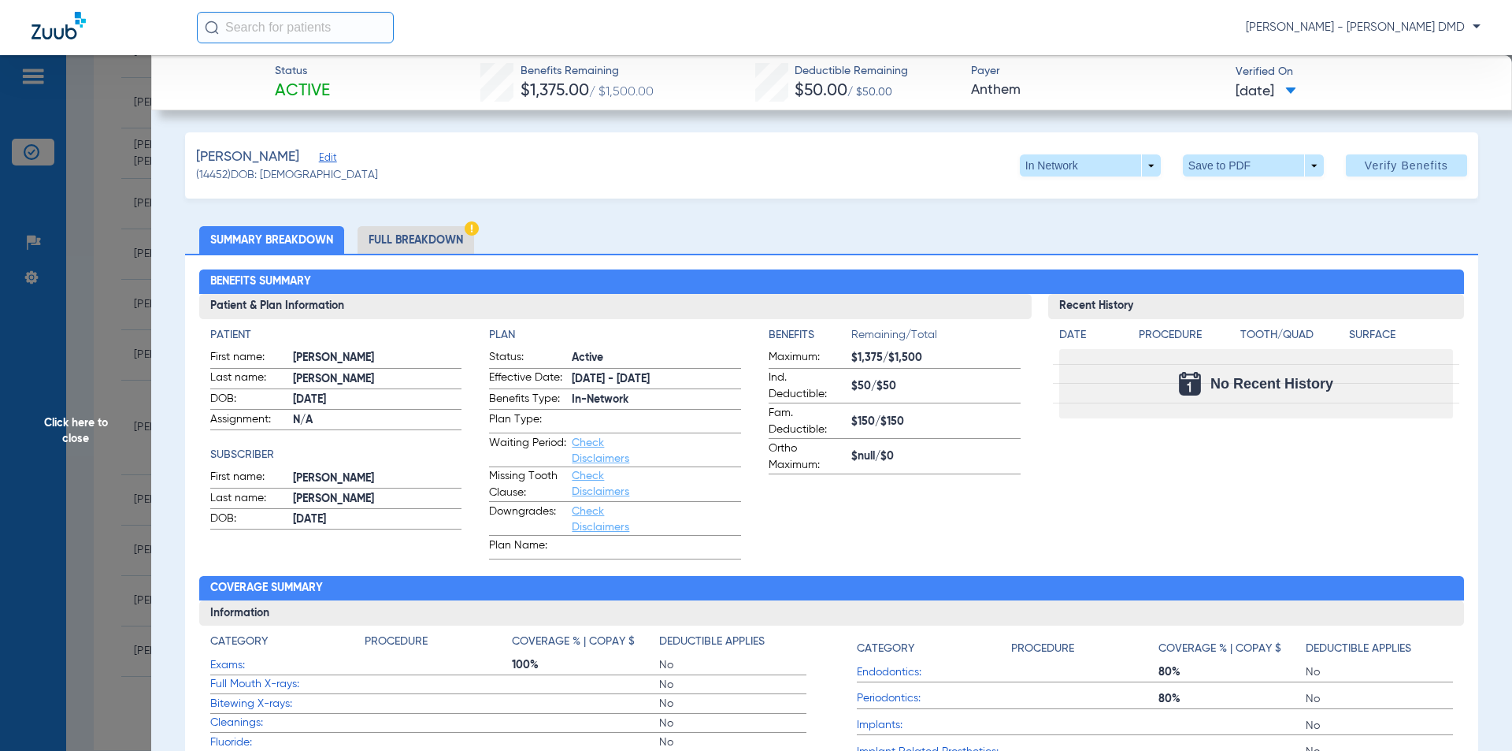
click at [414, 239] on li "Full Breakdown" at bounding box center [416, 240] width 117 height 28
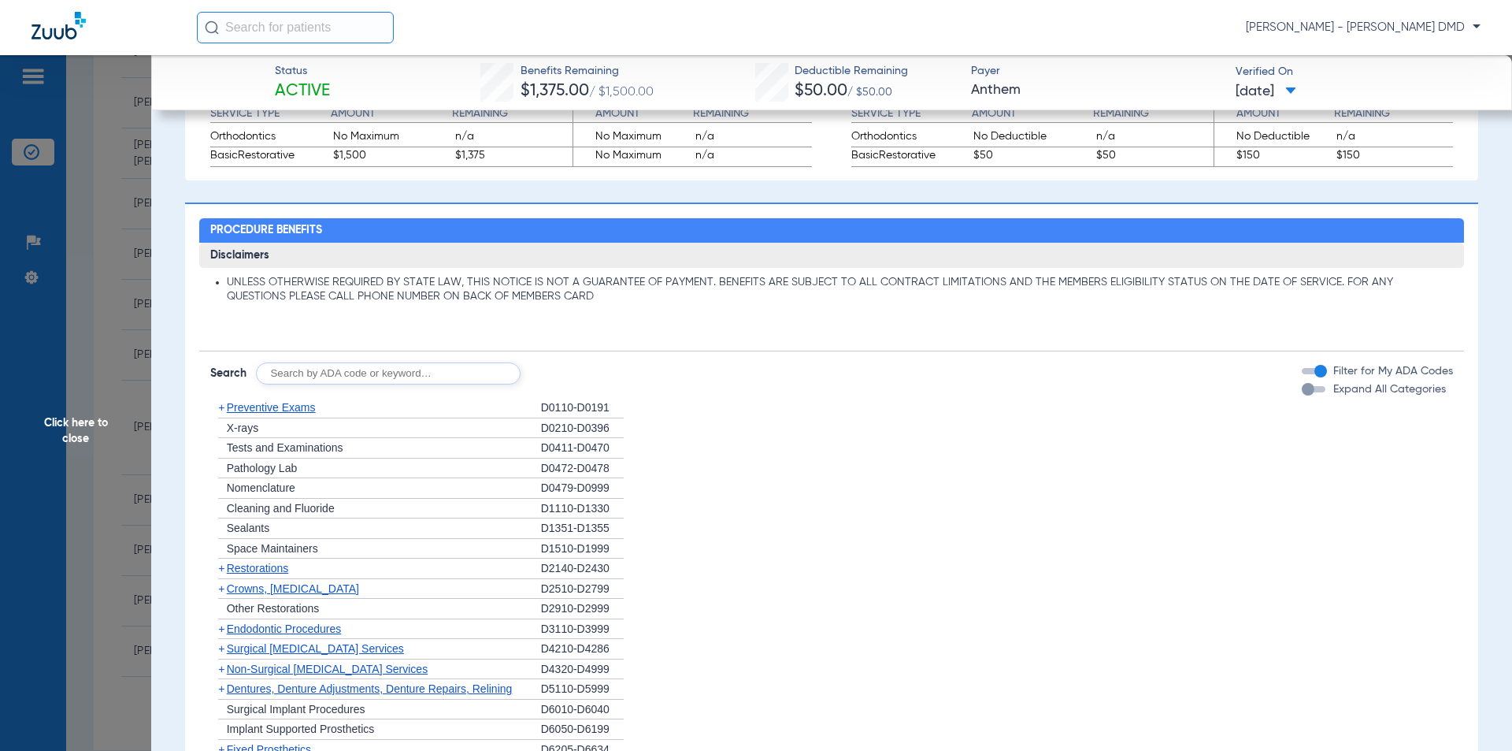
scroll to position [945, 0]
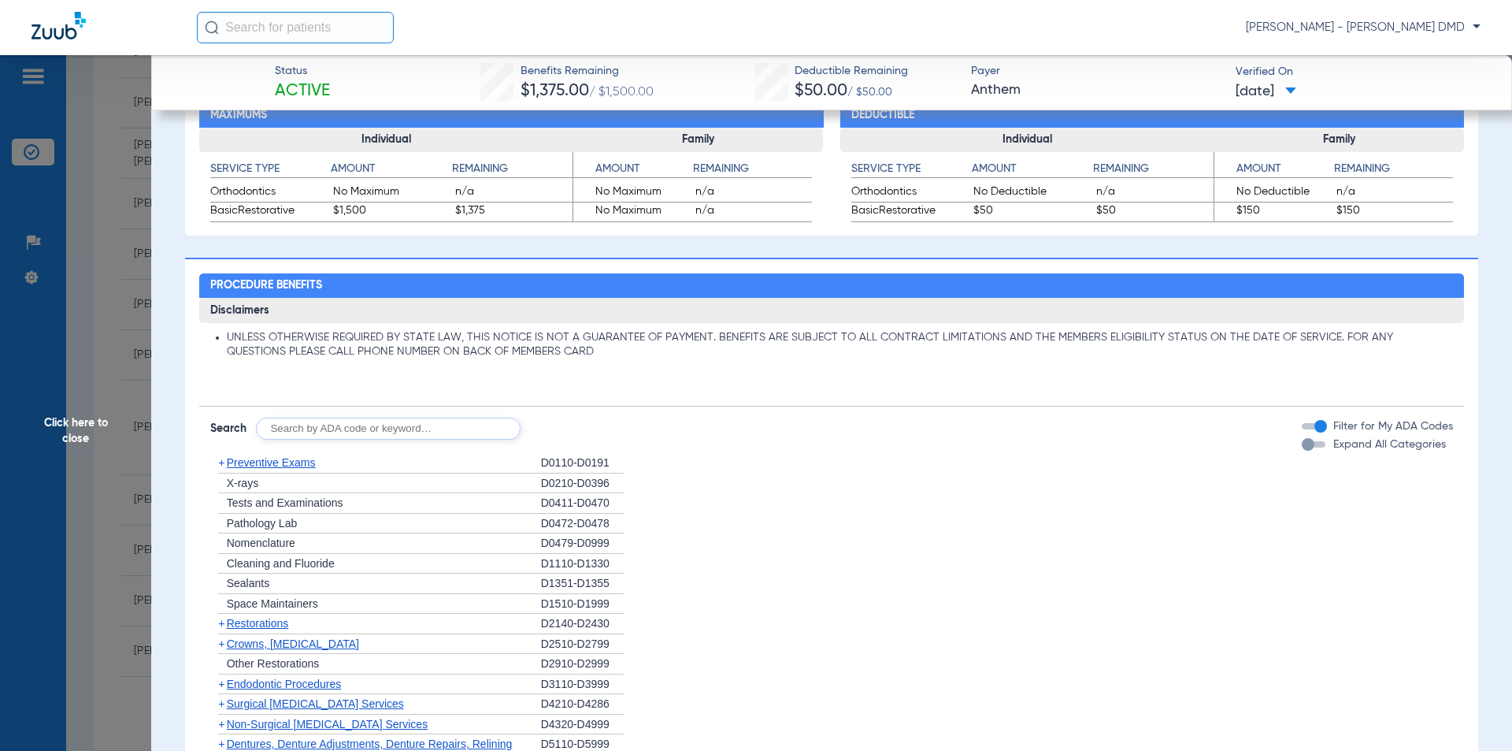
click at [271, 465] on span "Preventive Exams" at bounding box center [271, 462] width 89 height 13
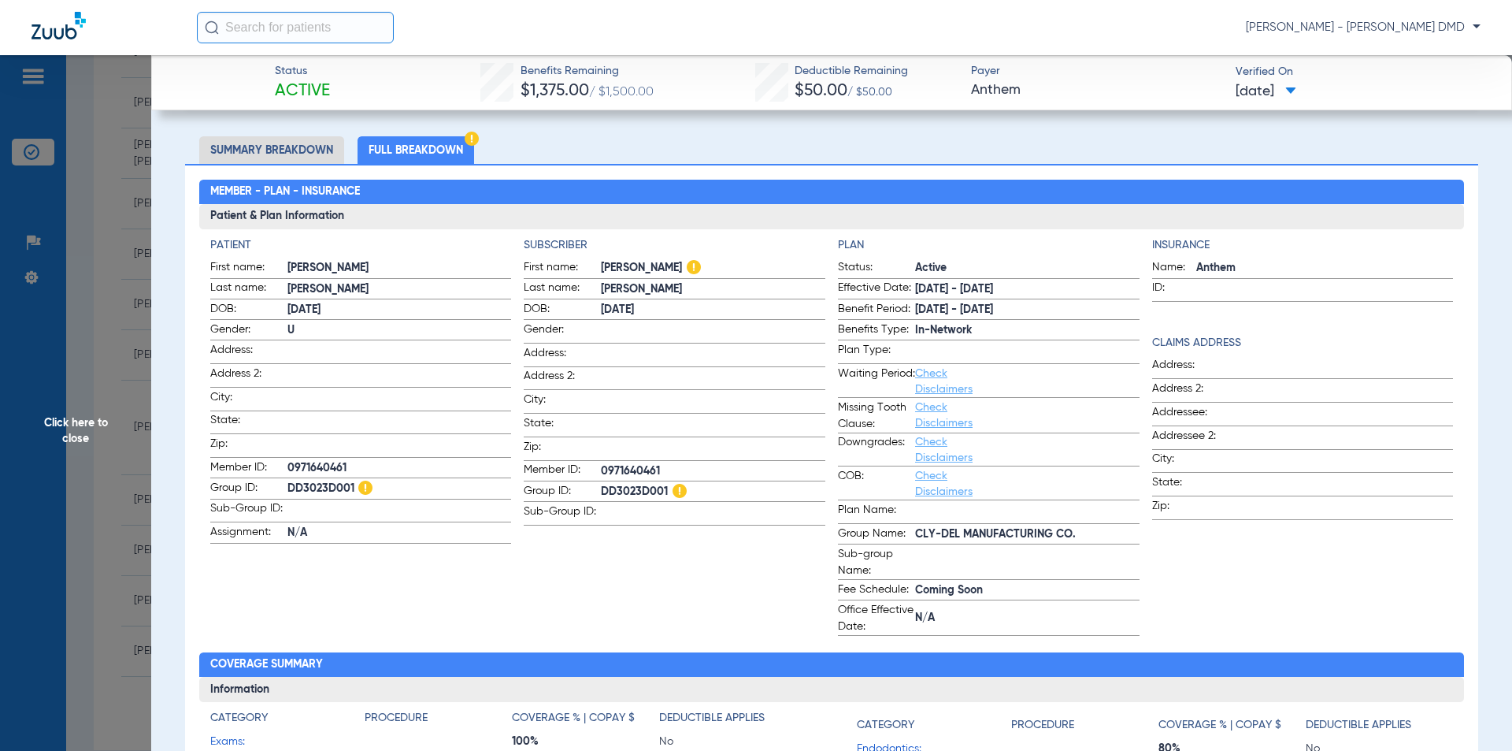
scroll to position [0, 0]
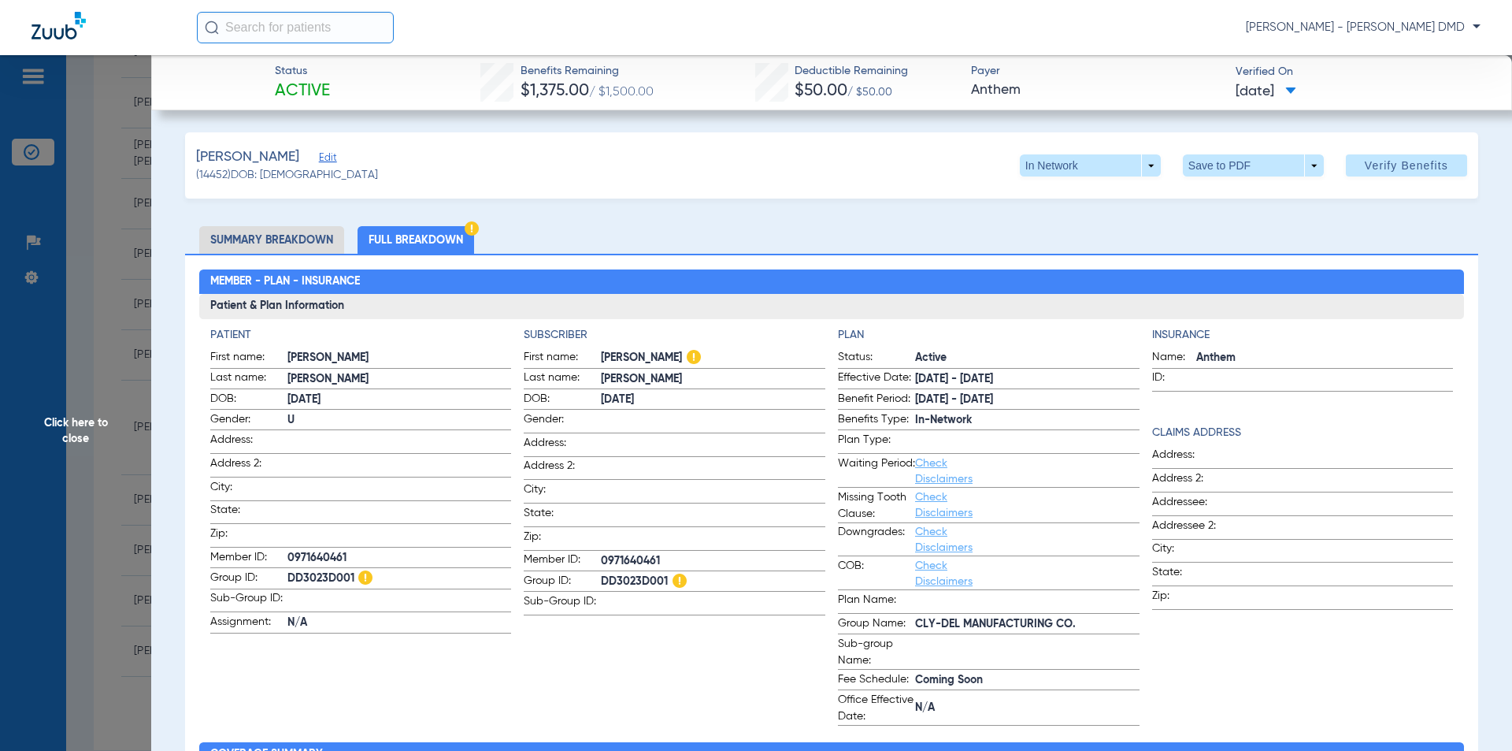
click at [290, 239] on li "Summary Breakdown" at bounding box center [271, 240] width 145 height 28
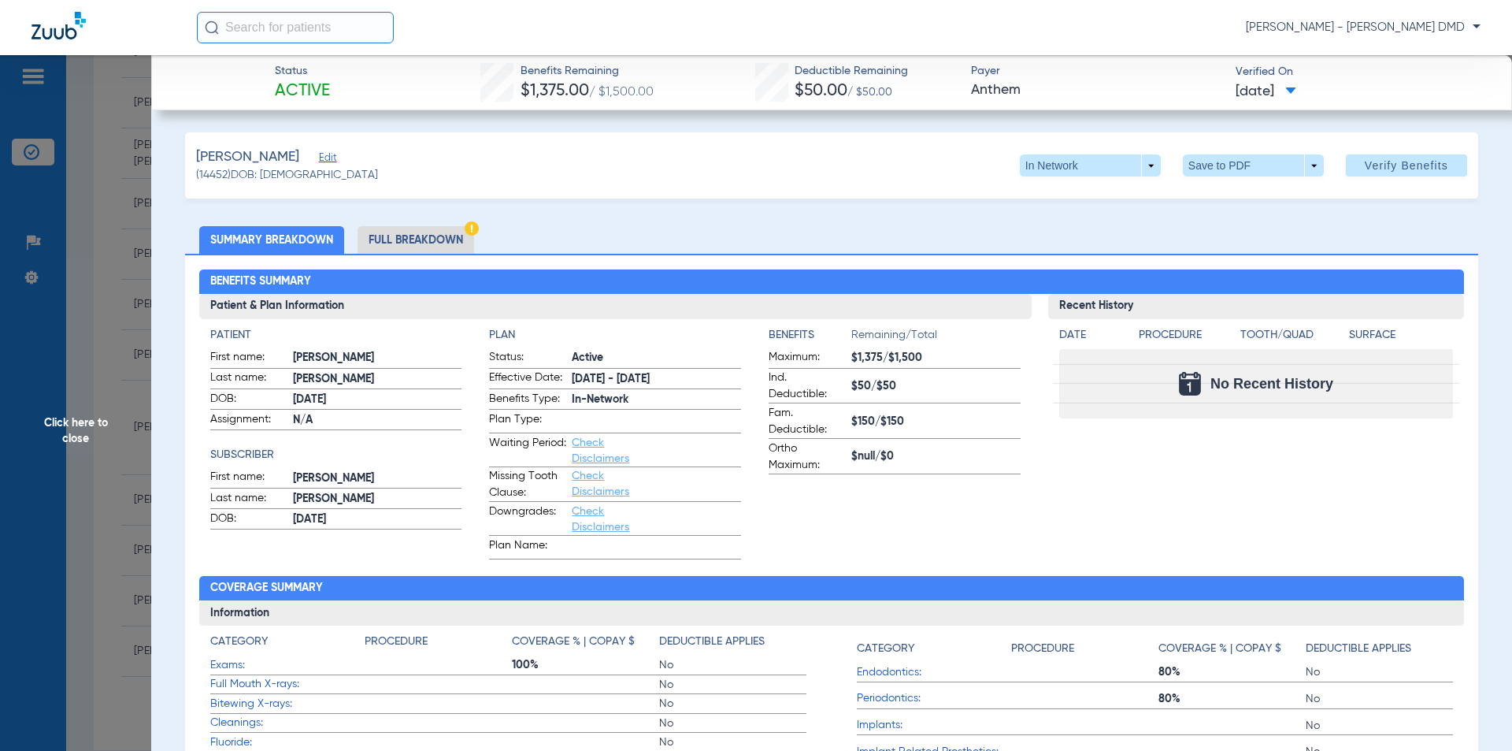
click at [58, 432] on span "Click here to close" at bounding box center [75, 430] width 151 height 751
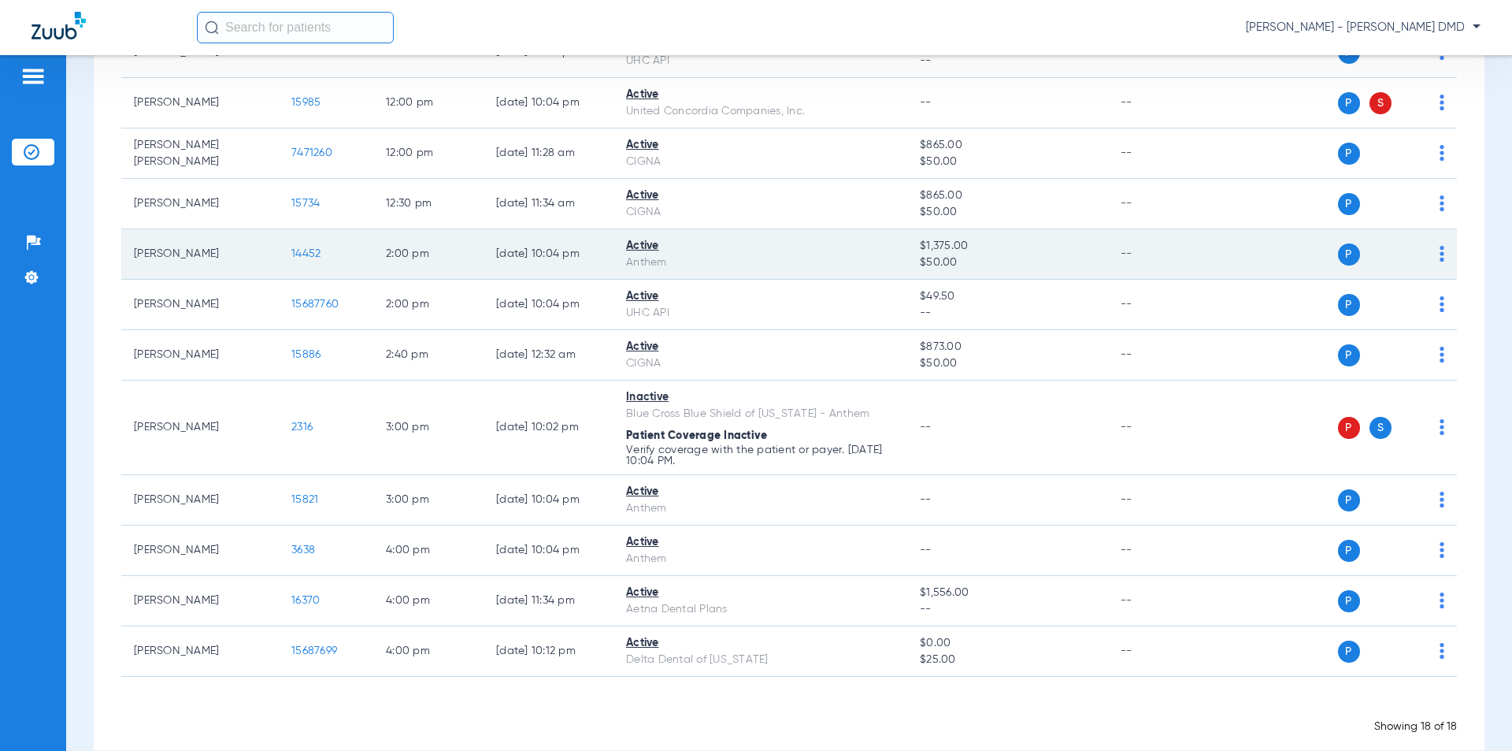
click at [198, 251] on td "[PERSON_NAME]" at bounding box center [200, 254] width 158 height 50
